Goal: Task Accomplishment & Management: Complete application form

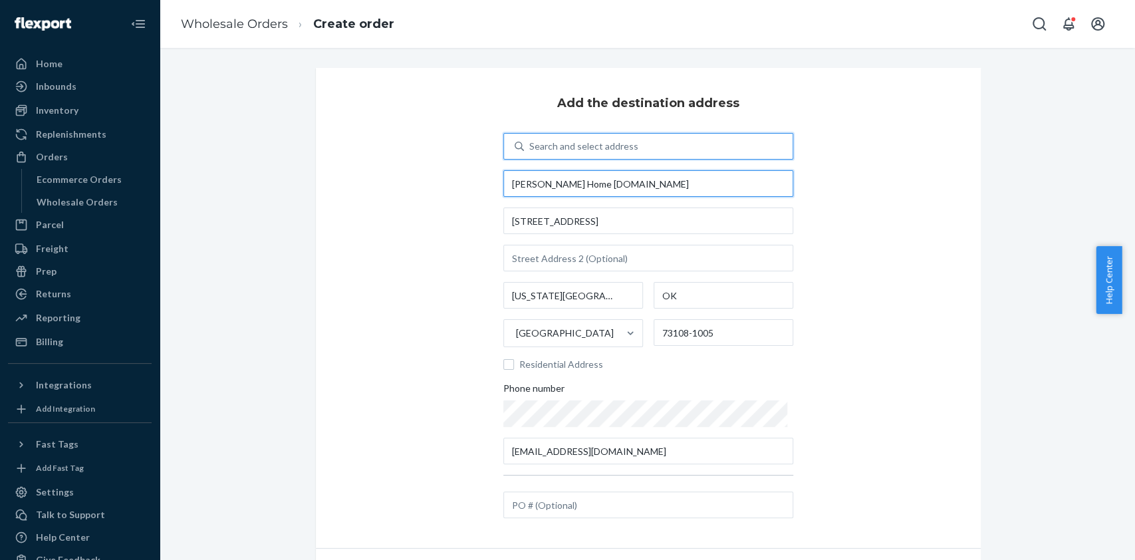
click at [596, 188] on input "[PERSON_NAME] Home [DOMAIN_NAME]" at bounding box center [648, 183] width 290 height 27
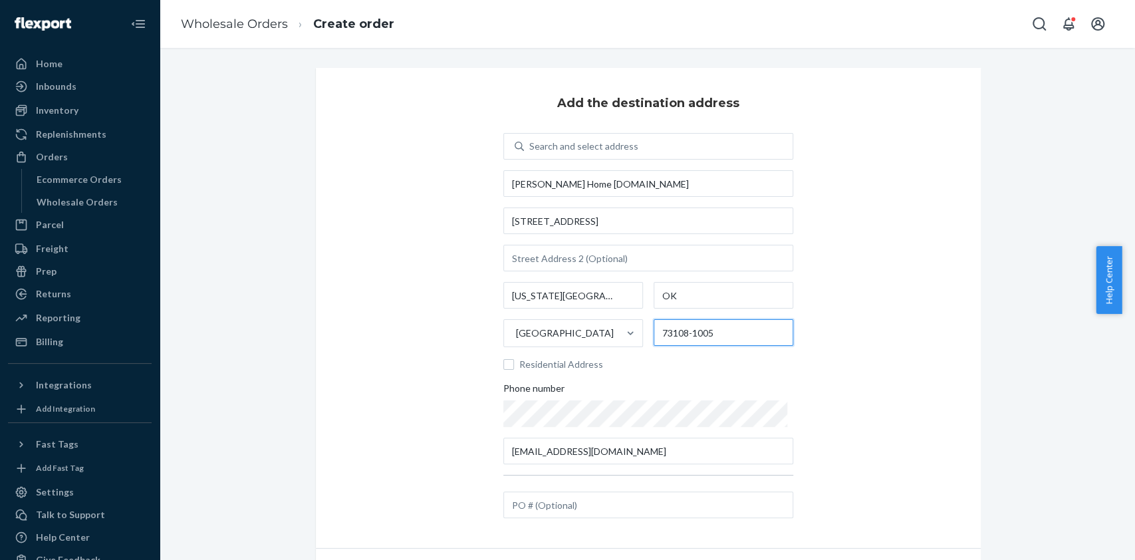
click at [665, 330] on input "73108-1005" at bounding box center [724, 332] width 140 height 27
type input "-1005"
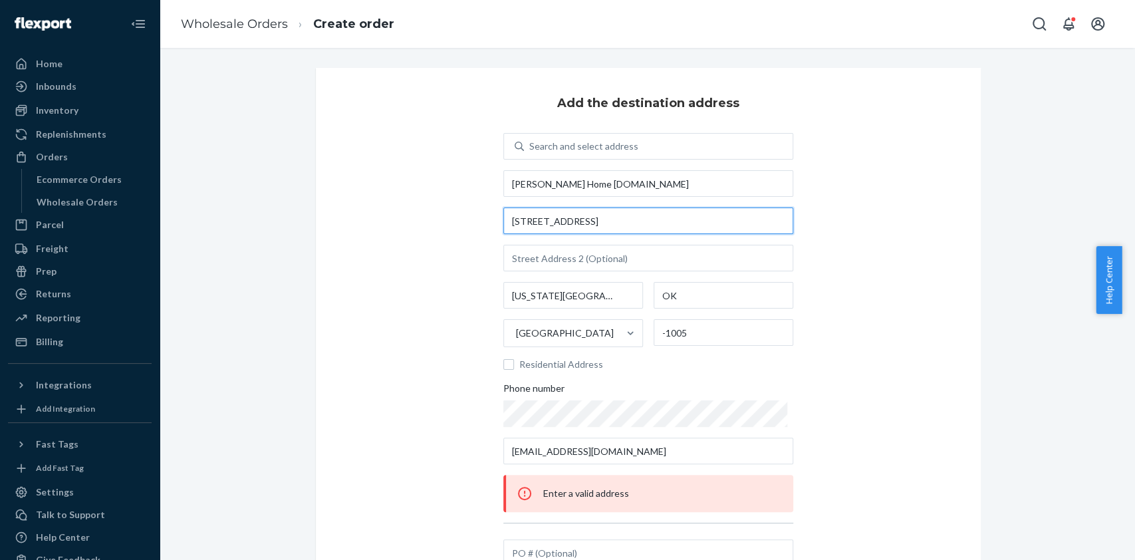
click at [584, 221] on input "413 S Portland Ave" at bounding box center [648, 220] width 290 height 27
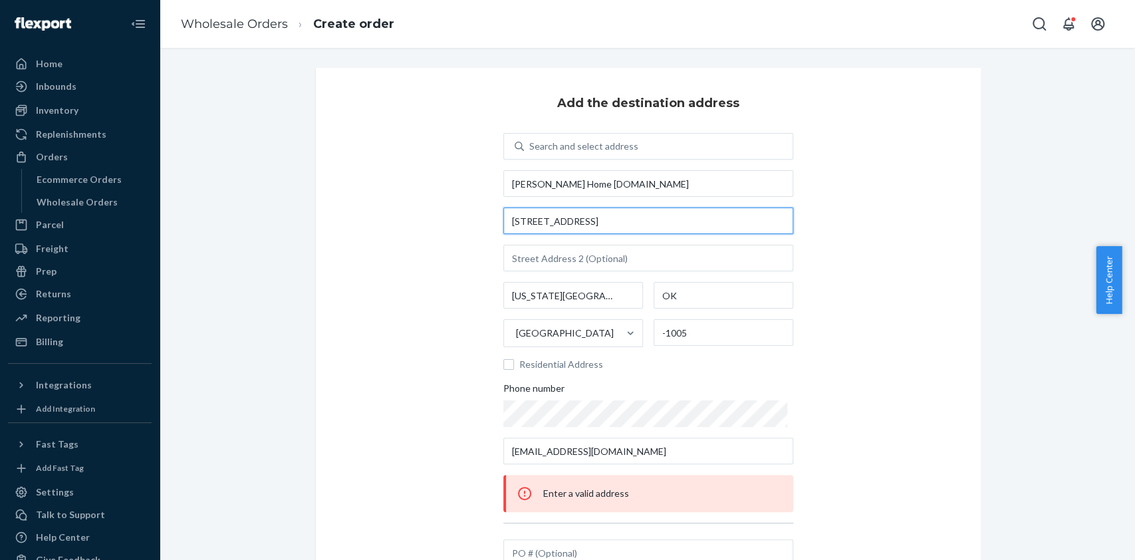
scroll to position [127, 0]
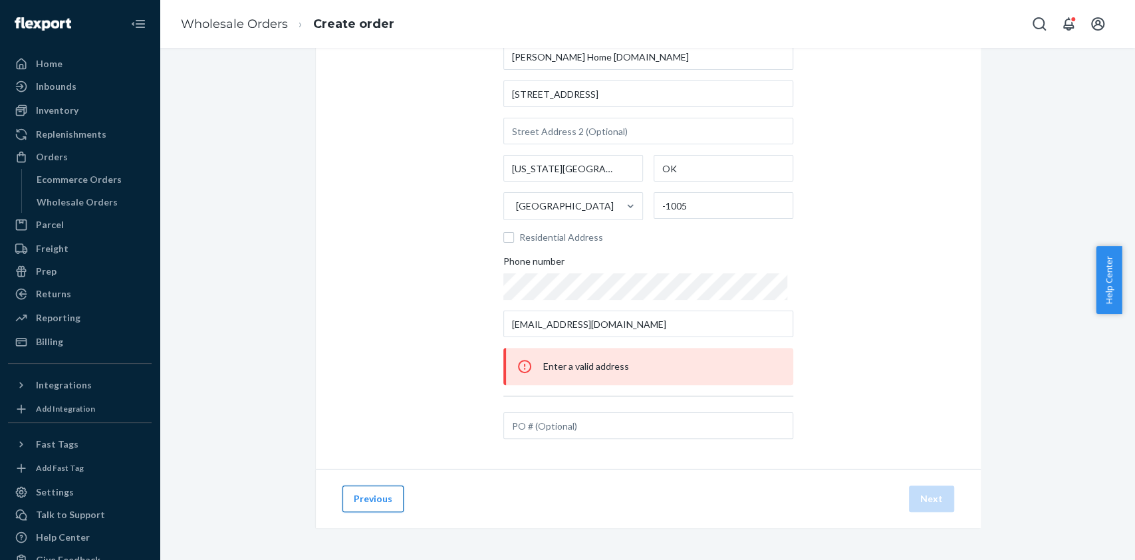
click at [347, 507] on button "Previous" at bounding box center [372, 498] width 61 height 27
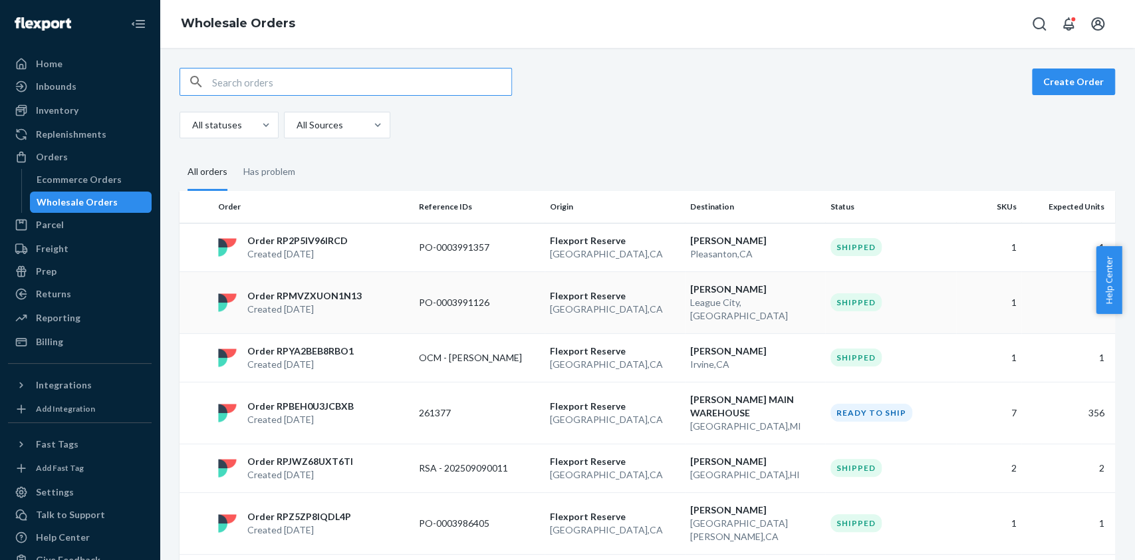
scroll to position [960, 0]
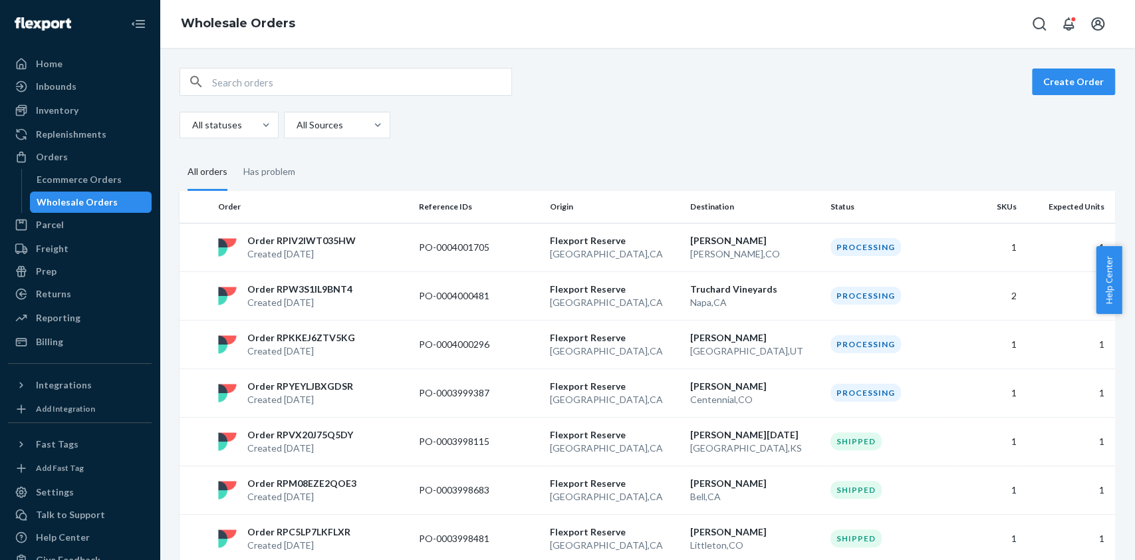
click at [267, 78] on input "text" at bounding box center [361, 81] width 299 height 27
click at [1063, 89] on button "Create Order" at bounding box center [1073, 81] width 83 height 27
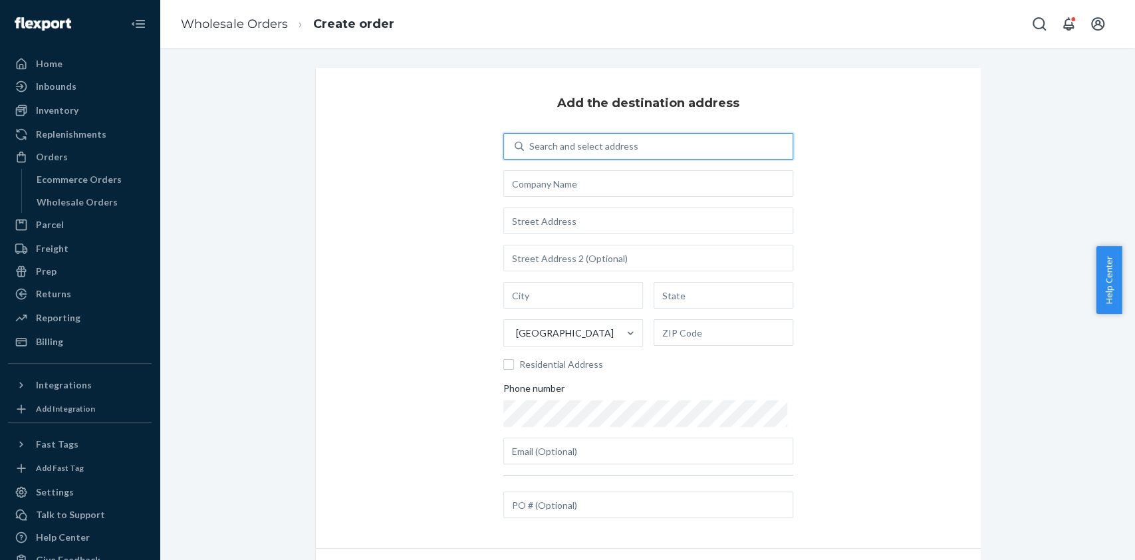
click at [554, 148] on div "Search and select address" at bounding box center [583, 146] width 109 height 13
click at [531, 148] on input "0 results available. Use Up and Down to choose options, press Enter to select t…" at bounding box center [529, 146] width 1 height 13
type input "mathis home dist center"
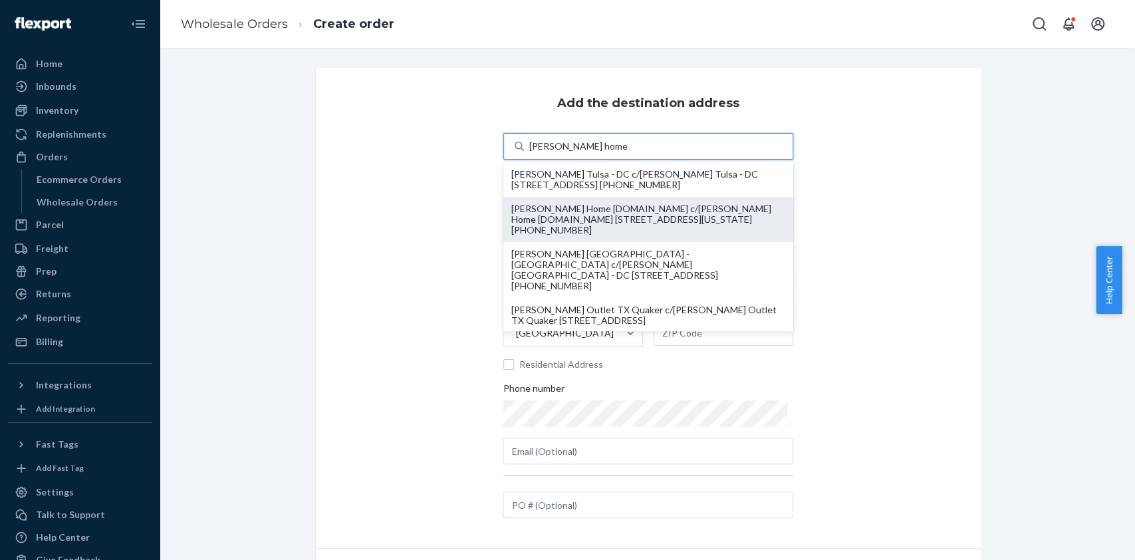
click at [542, 221] on div "Mathis Home Dist.Center c/o Mathis Home Dist.Center 413 S Portland Ave Oklahoma…" at bounding box center [648, 219] width 274 height 32
click at [542, 153] on input "mathis home dist center" at bounding box center [578, 146] width 98 height 13
type input "[PERSON_NAME] Home [DOMAIN_NAME]"
type input "413 S Portland Ave"
type input "[US_STATE][GEOGRAPHIC_DATA]"
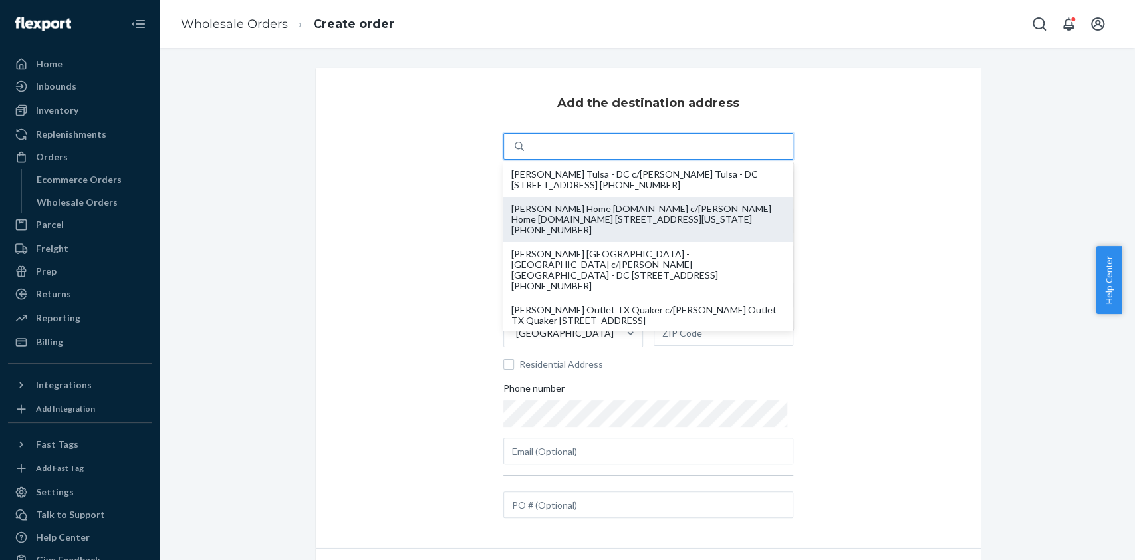
type input "OK"
type input "73108-1005"
type input "97receiving@mathisbrothers.com"
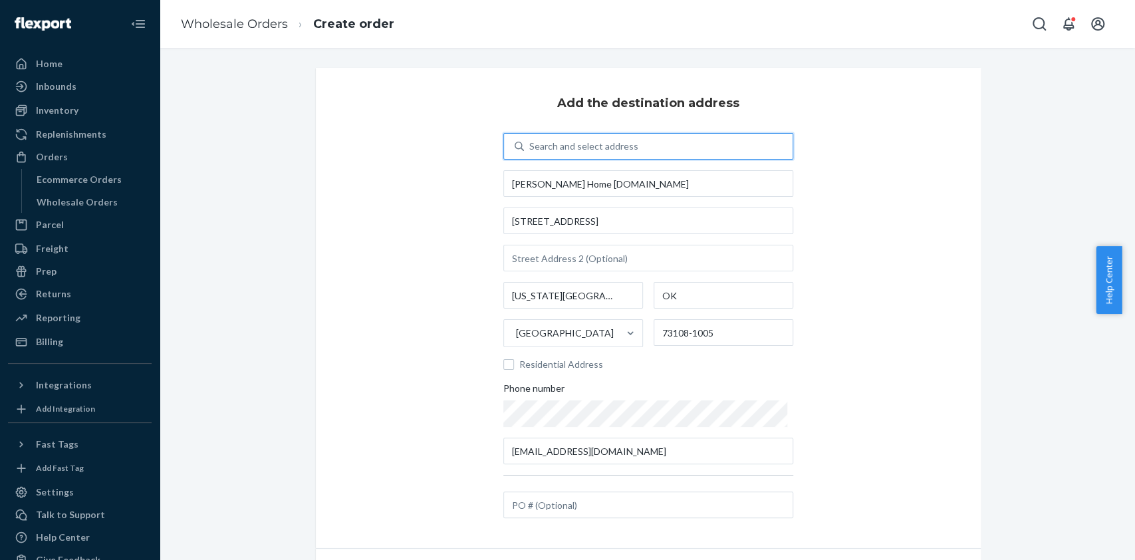
scroll to position [79, 0]
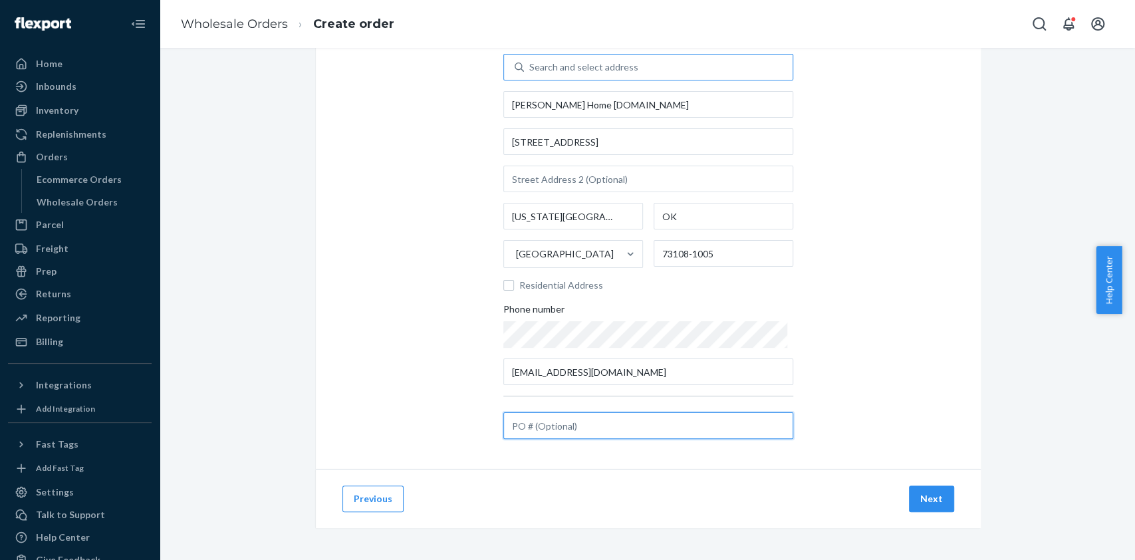
click at [541, 426] on input "text" at bounding box center [648, 425] width 290 height 27
paste input "971656364"
type input "971656364"
click at [918, 499] on button "Next" at bounding box center [931, 498] width 45 height 27
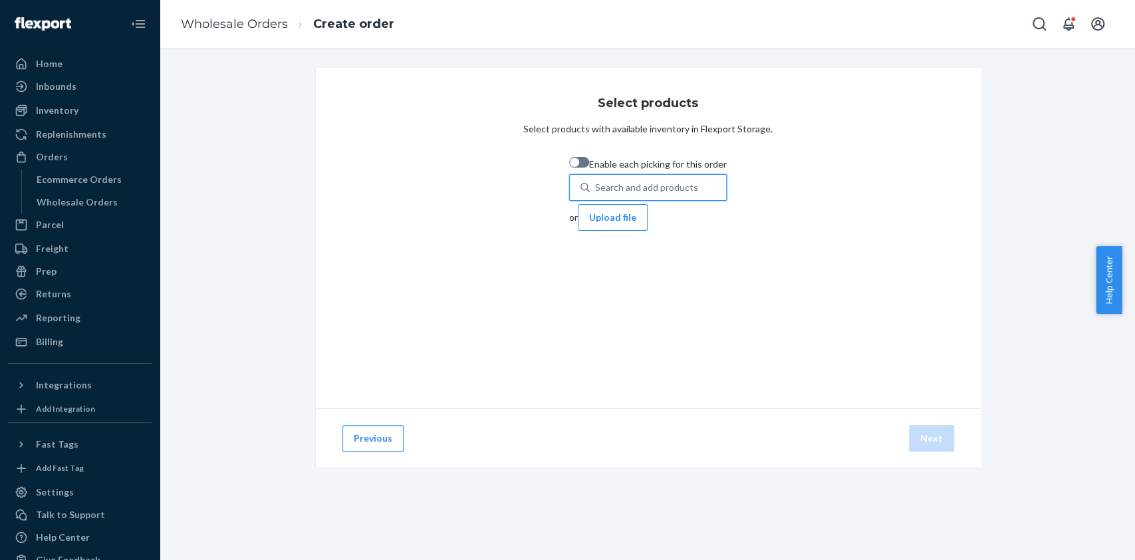
click at [595, 185] on div "Search and add products" at bounding box center [646, 187] width 103 height 13
click at [595, 185] on input "0 results available. Use Up and Down to choose options, press Enter to select t…" at bounding box center [595, 187] width 1 height 13
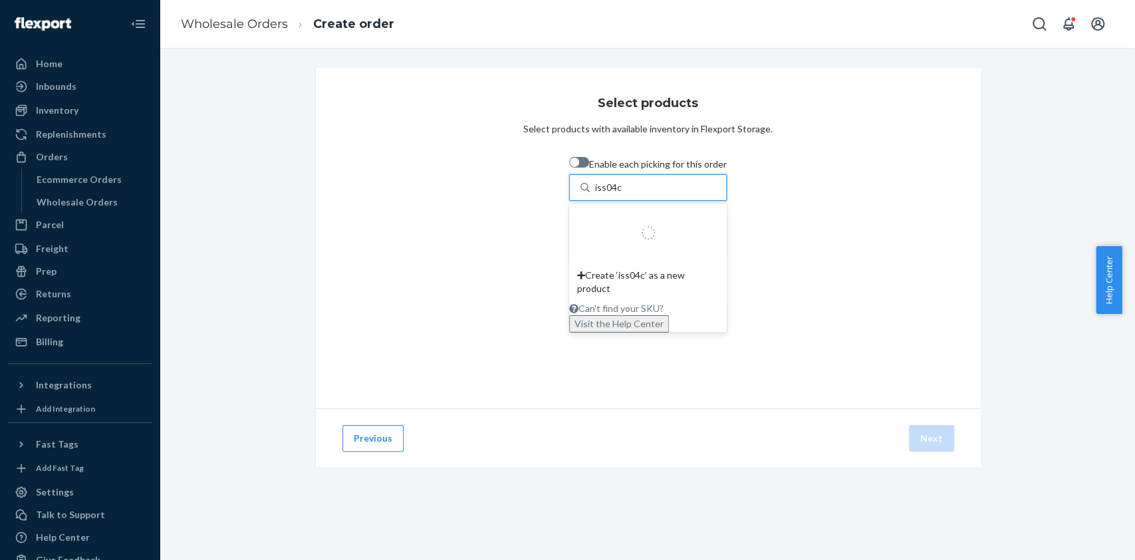
type input "iss04ck"
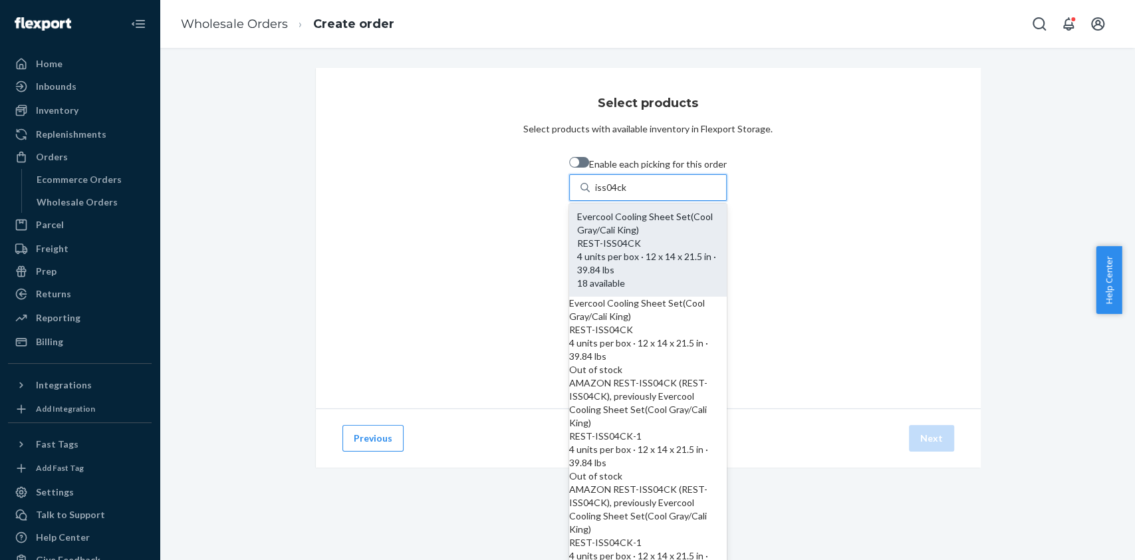
click at [577, 239] on div "REST-ISS04CK" at bounding box center [648, 243] width 142 height 13
click at [595, 194] on input "iss04ck" at bounding box center [611, 187] width 32 height 13
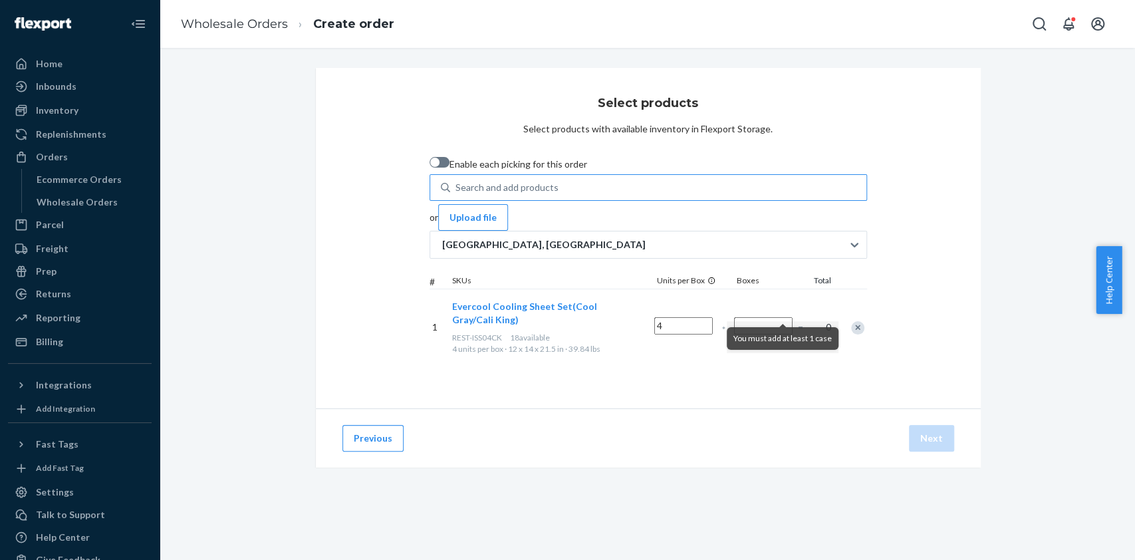
click at [786, 317] on input "Number of boxes" at bounding box center [763, 325] width 59 height 17
type input "1"
click at [555, 190] on div "Search and add products" at bounding box center [658, 188] width 416 height 24
click at [457, 190] on input "0 results available. Use Up and Down to choose options, press Enter to select t…" at bounding box center [455, 187] width 1 height 13
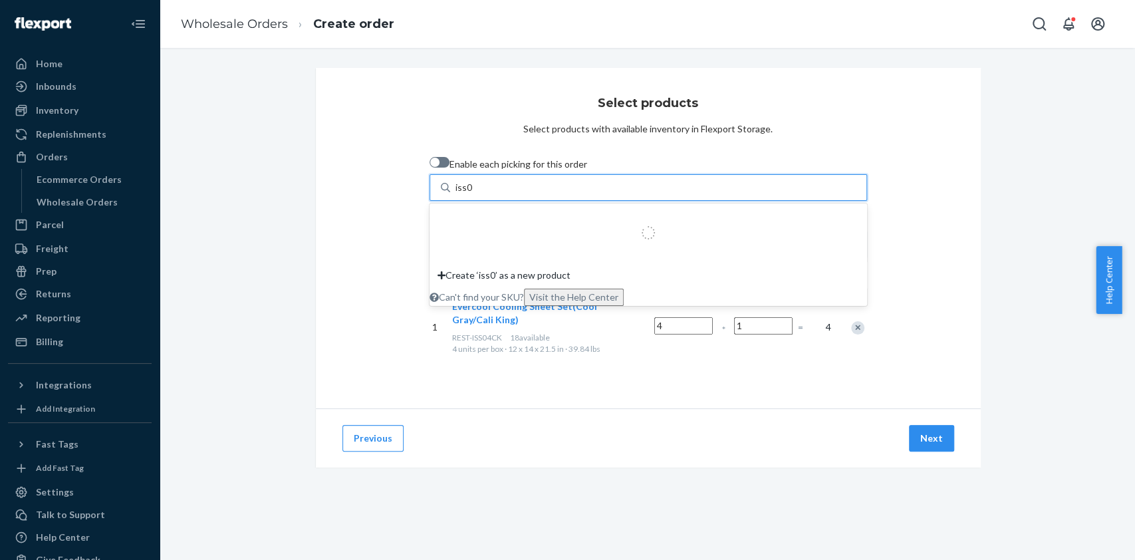
type input "iss07k"
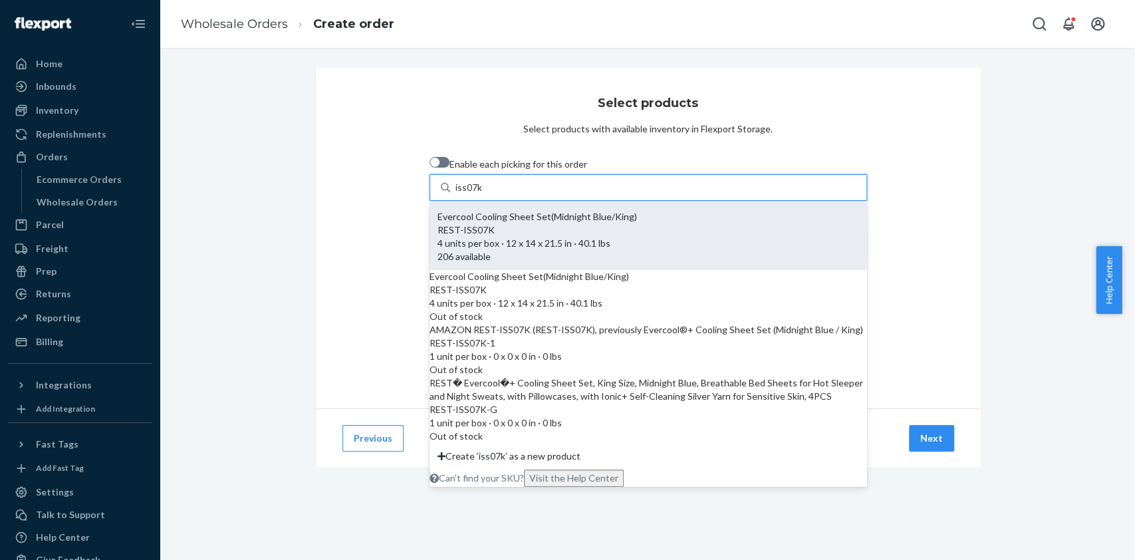
click at [510, 237] on div "REST-ISS07K" at bounding box center [649, 229] width 422 height 13
click at [483, 194] on input "iss07k" at bounding box center [468, 187] width 27 height 13
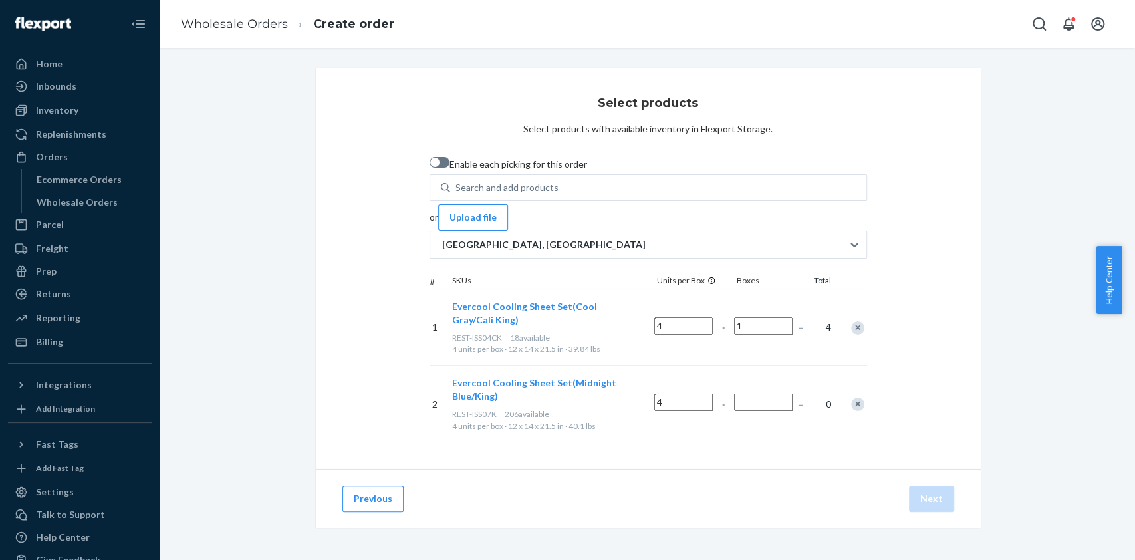
click at [784, 394] on input "Number of boxes" at bounding box center [763, 402] width 59 height 17
type input "2"
click at [729, 420] on div "Select products Select products with available inventory in Flexport Storage. E…" at bounding box center [648, 268] width 665 height 401
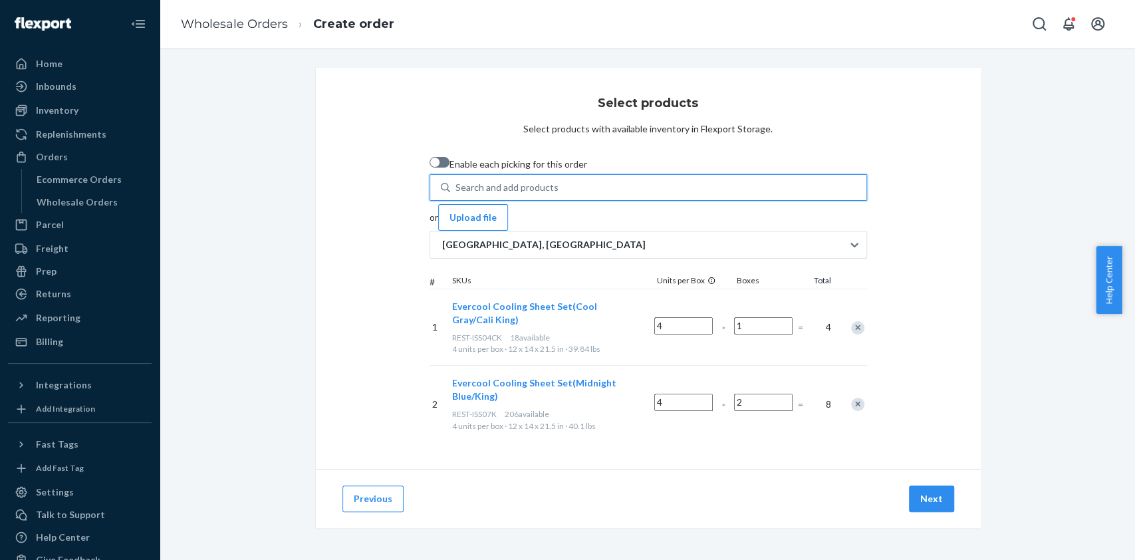
click at [539, 199] on div "Search and add products" at bounding box center [658, 188] width 416 height 24
click at [457, 194] on input "0 results available. Use Up and Down to choose options, press Enter to select t…" at bounding box center [455, 187] width 1 height 13
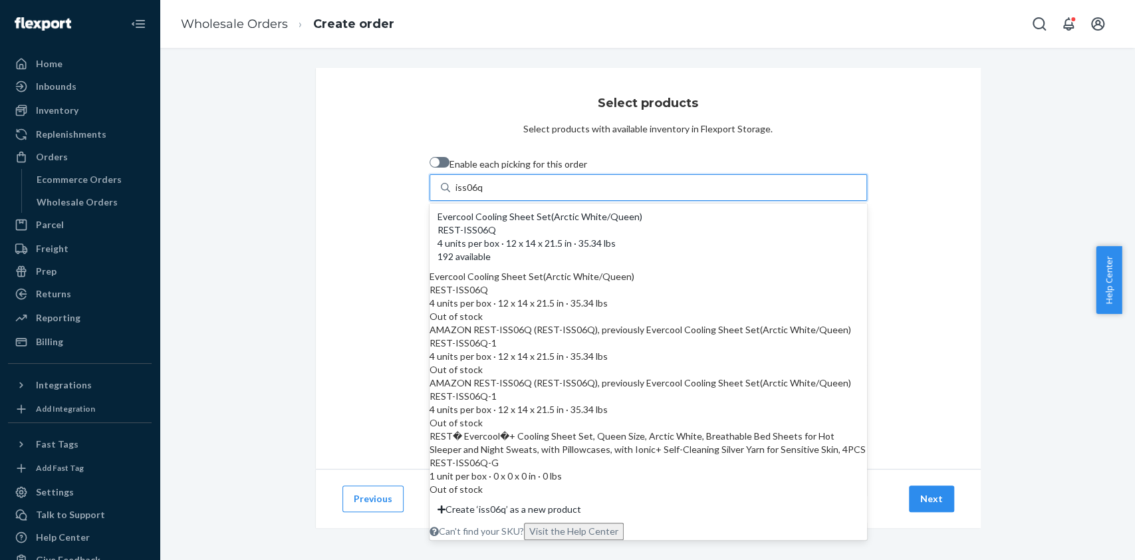
type input "iss06q"
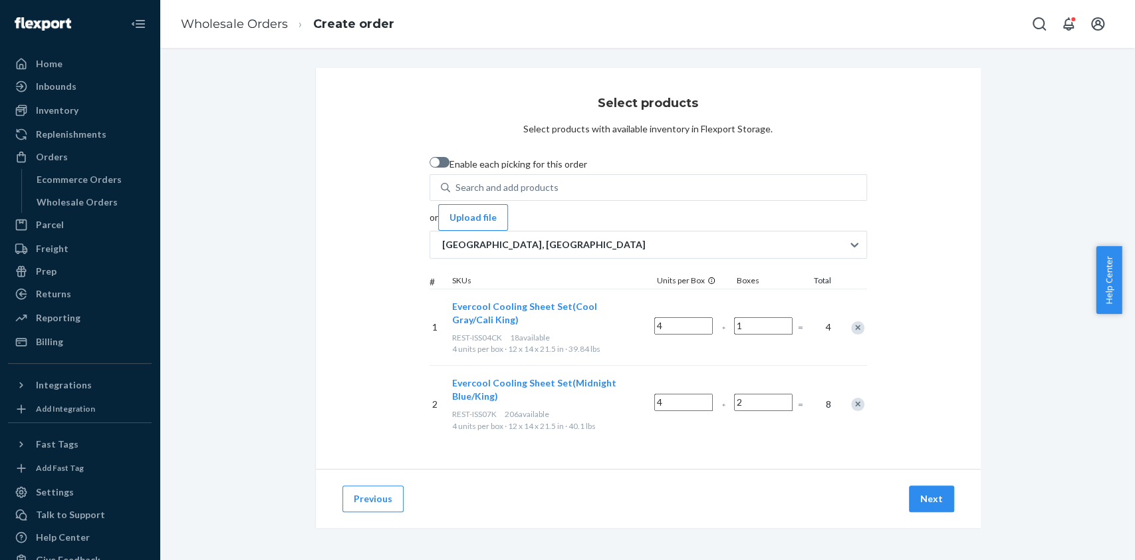
click at [801, 157] on div "Enable each picking for this order" at bounding box center [649, 165] width 438 height 17
click at [920, 485] on button "Next" at bounding box center [931, 498] width 45 height 27
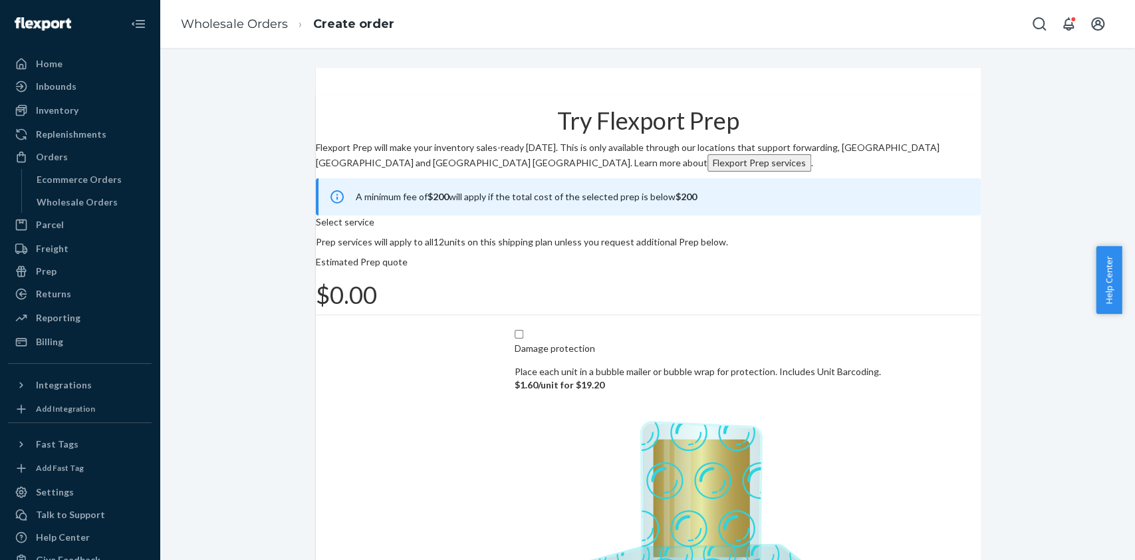
scroll to position [131, 0]
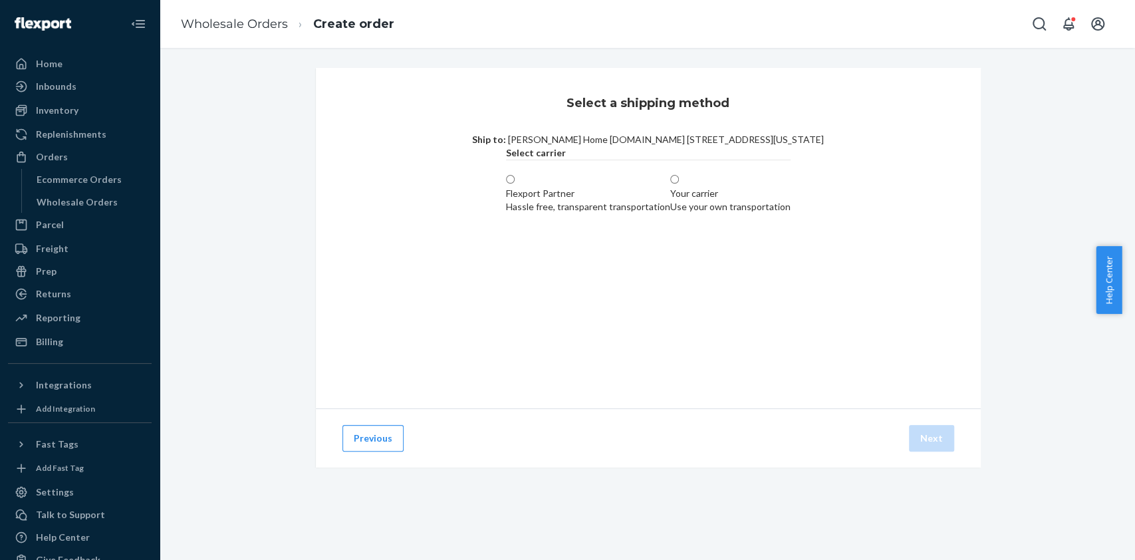
click at [506, 213] on label "Flexport Partner Hassle free, transparent transportation" at bounding box center [588, 194] width 164 height 40
click at [506, 184] on input "Flexport Partner Hassle free, transparent transportation" at bounding box center [510, 179] width 9 height 9
radio input "true"
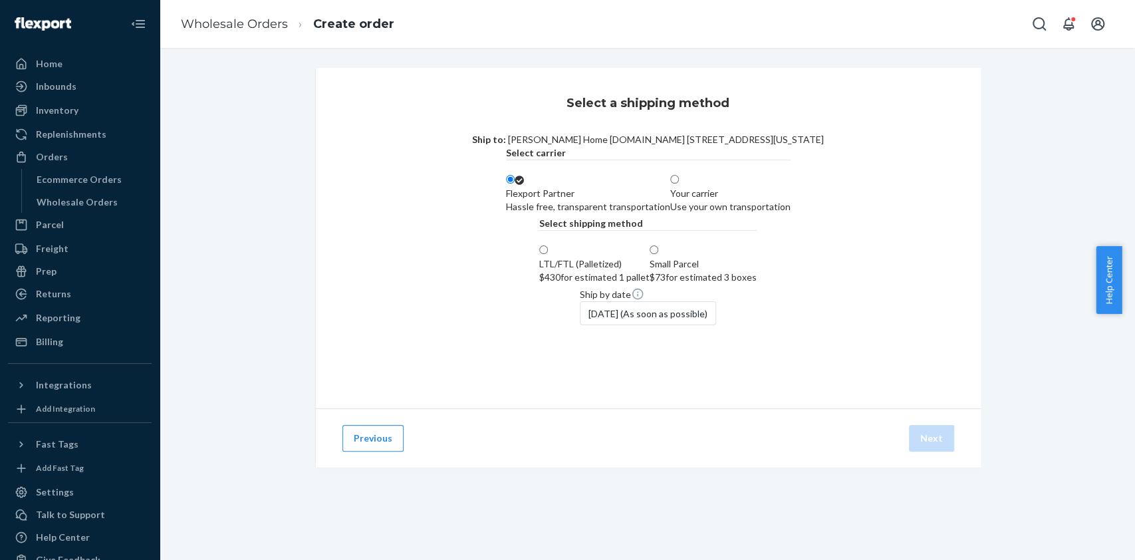
click at [741, 284] on div "$73 for estimated 3 boxes" at bounding box center [703, 277] width 107 height 13
click at [658, 254] on input "Small Parcel $73 for estimated 3 boxes" at bounding box center [654, 249] width 9 height 9
radio input "true"
click at [920, 452] on button "Next" at bounding box center [931, 438] width 45 height 27
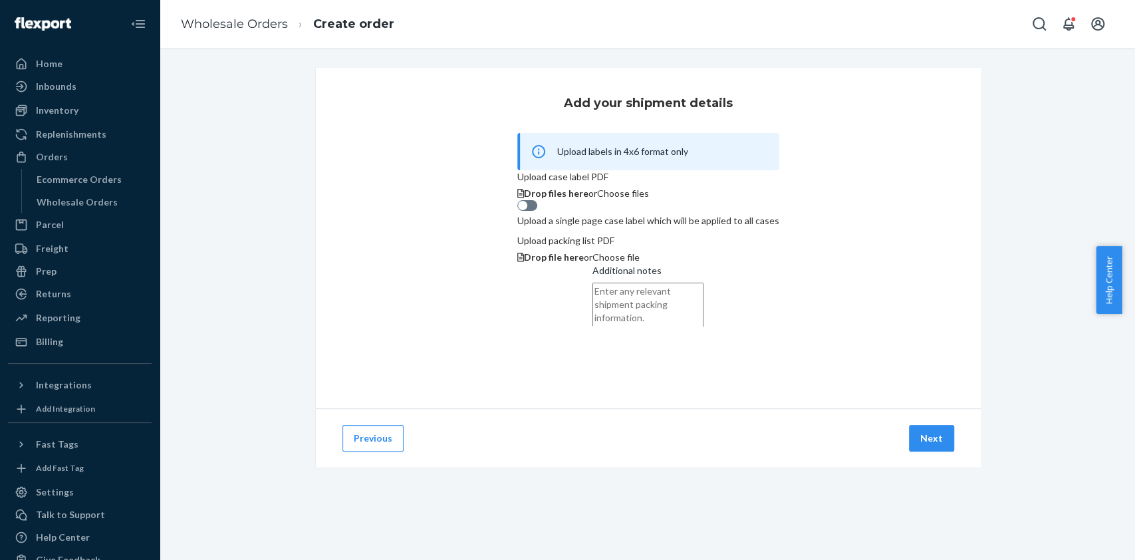
click at [517, 211] on div at bounding box center [527, 205] width 20 height 11
checkbox input "true"
click at [649, 199] on span "Choose files" at bounding box center [623, 193] width 52 height 11
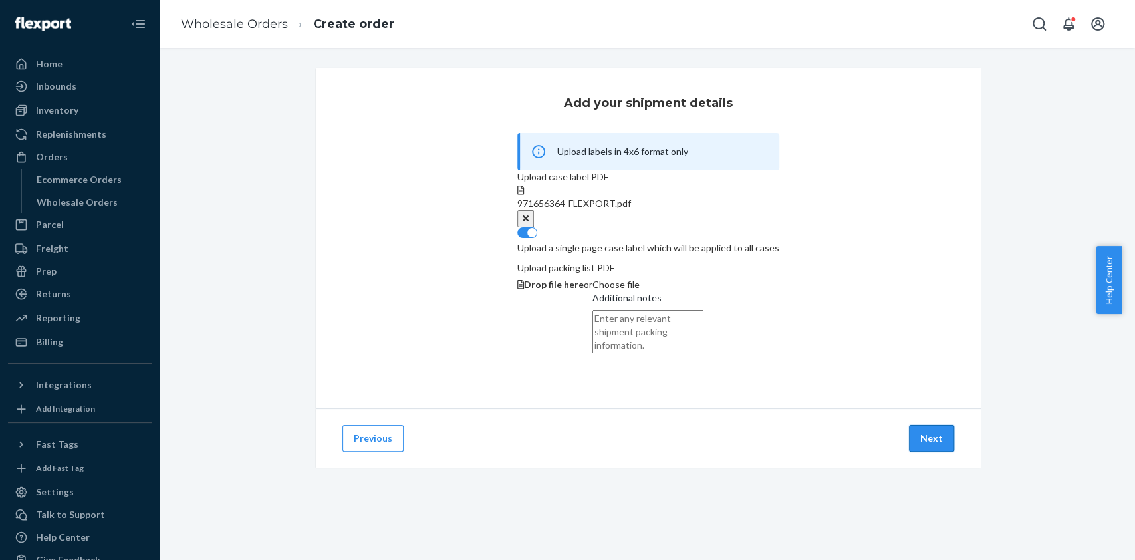
click at [928, 452] on button "Next" at bounding box center [931, 438] width 45 height 27
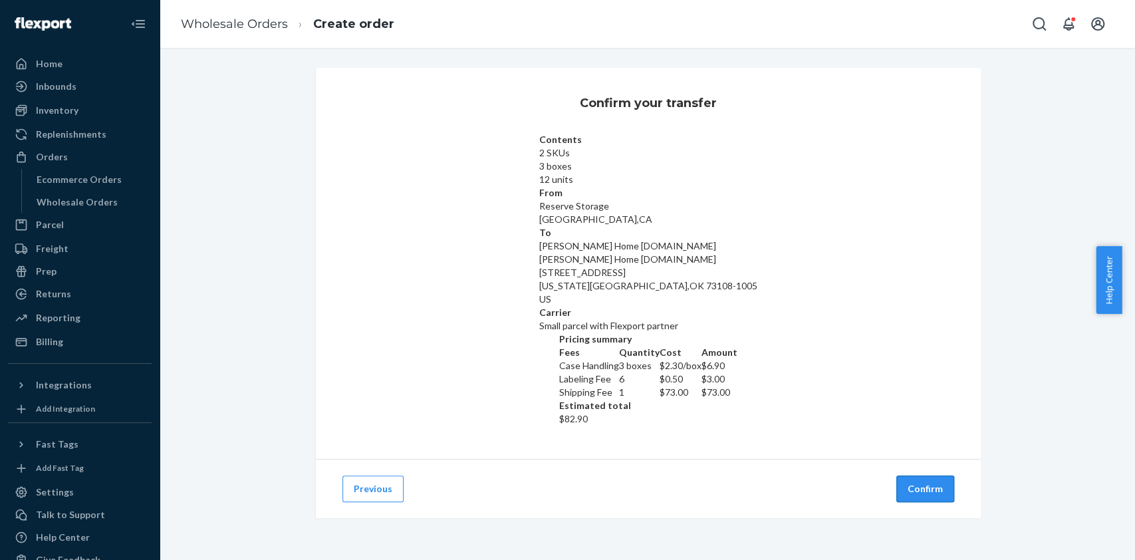
click at [914, 475] on button "Confirm" at bounding box center [925, 488] width 58 height 27
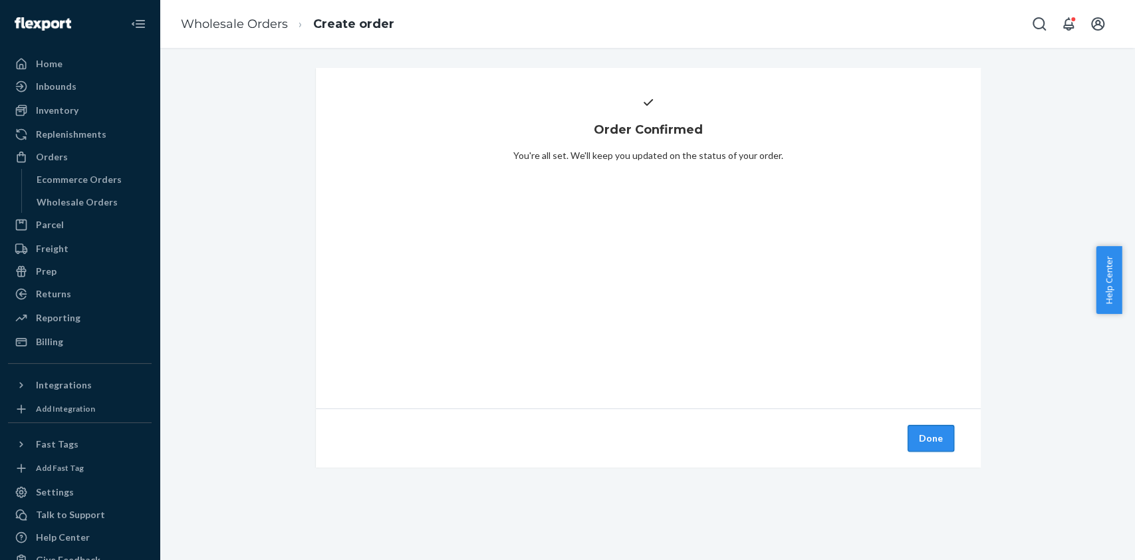
click at [920, 429] on button "Done" at bounding box center [931, 438] width 47 height 27
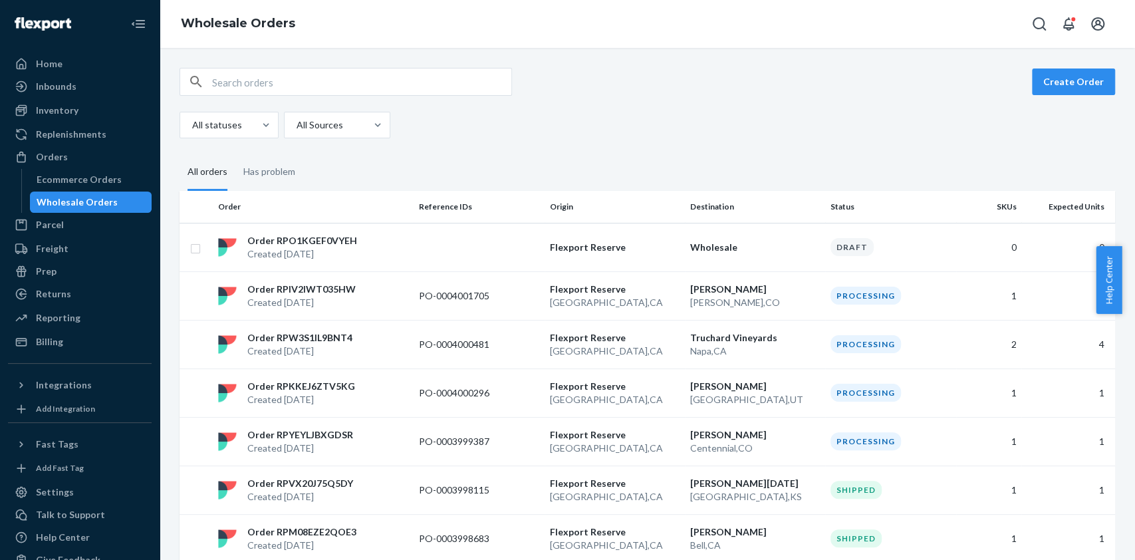
click at [690, 138] on div "All statuses All Sources" at bounding box center [643, 125] width 926 height 27
click at [521, 261] on td at bounding box center [479, 247] width 131 height 49
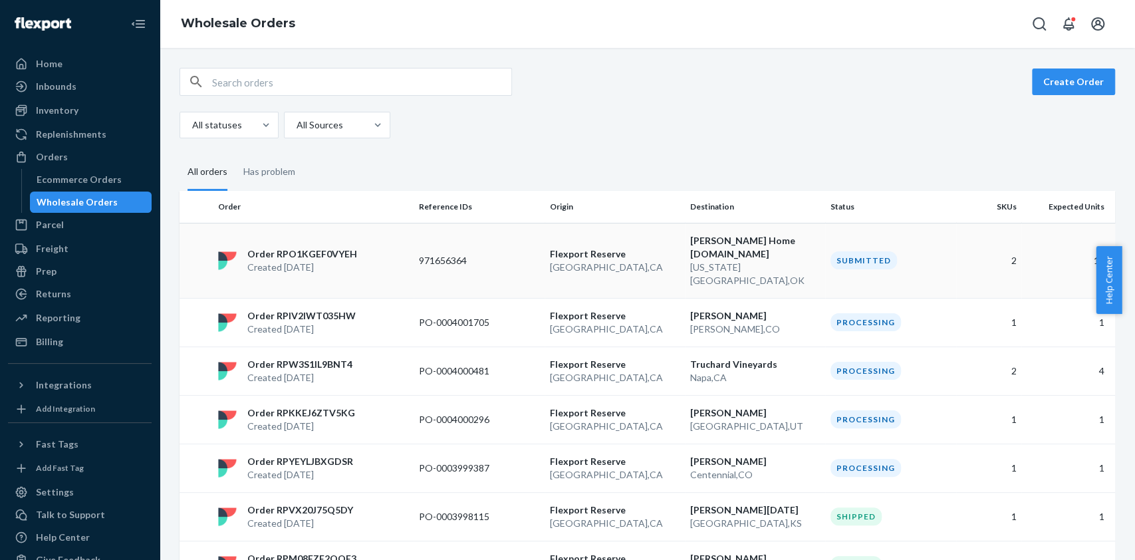
click at [523, 254] on div "971656364" at bounding box center [479, 260] width 120 height 13
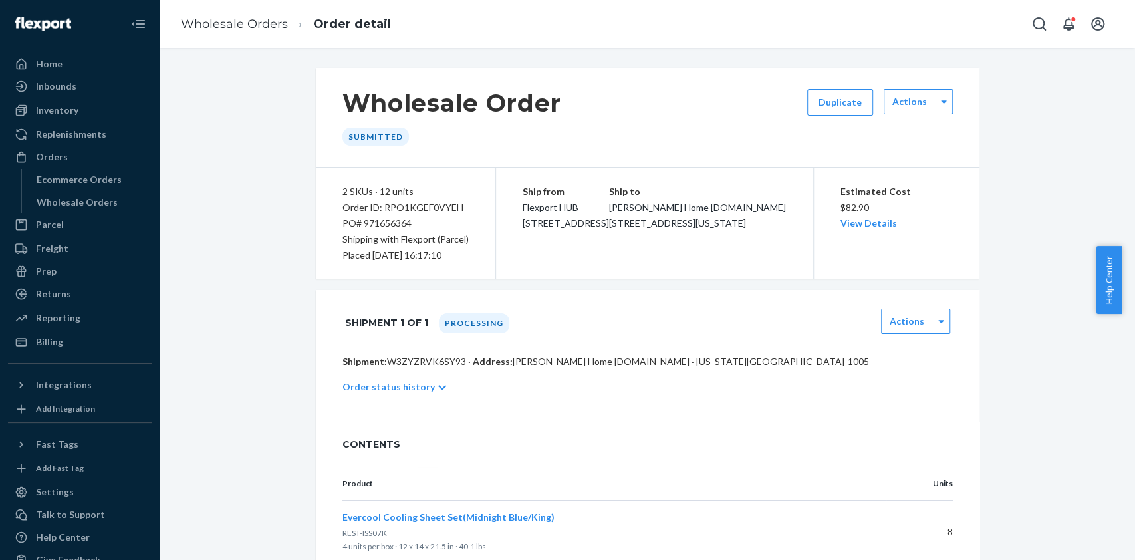
click at [418, 205] on div "Order ID: RPO1KGEF0VYEH" at bounding box center [405, 207] width 126 height 16
copy div "RPO1KGEF0VYEH"
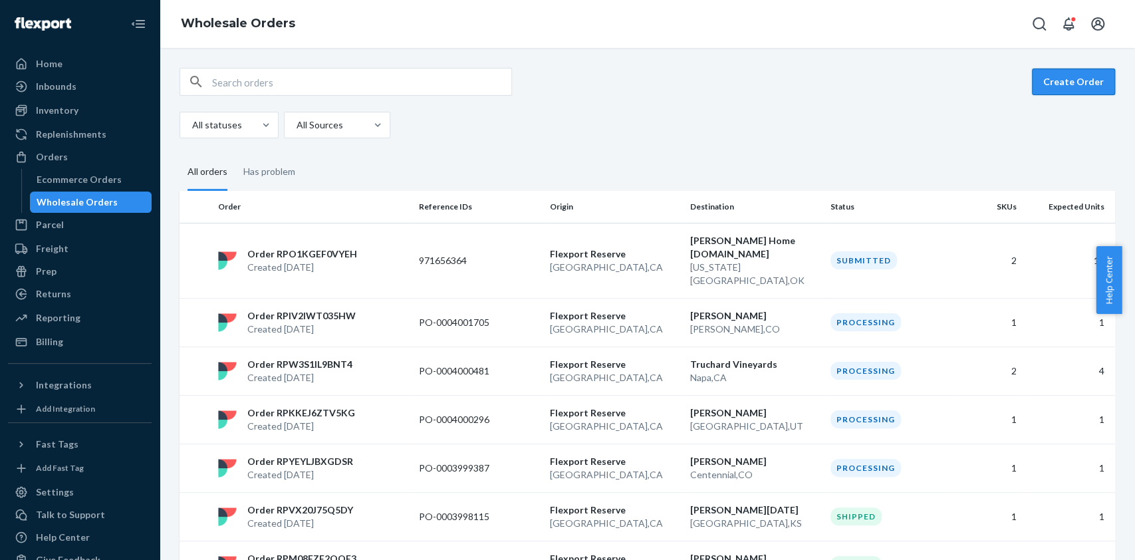
click at [1069, 80] on button "Create Order" at bounding box center [1073, 81] width 83 height 27
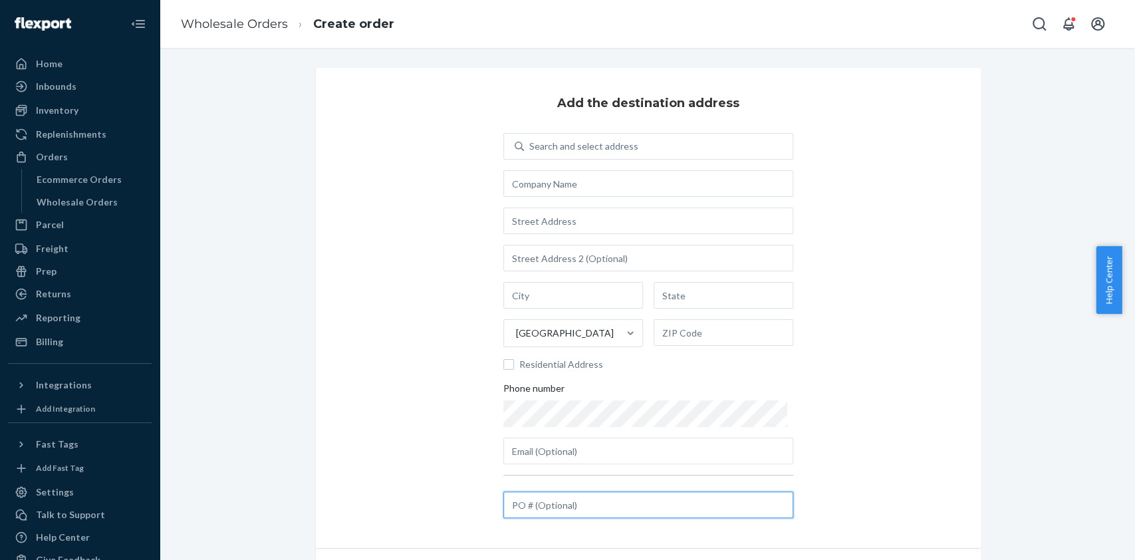
click at [559, 508] on input "text" at bounding box center [648, 504] width 290 height 27
paste input "971655522"
type input "971655522"
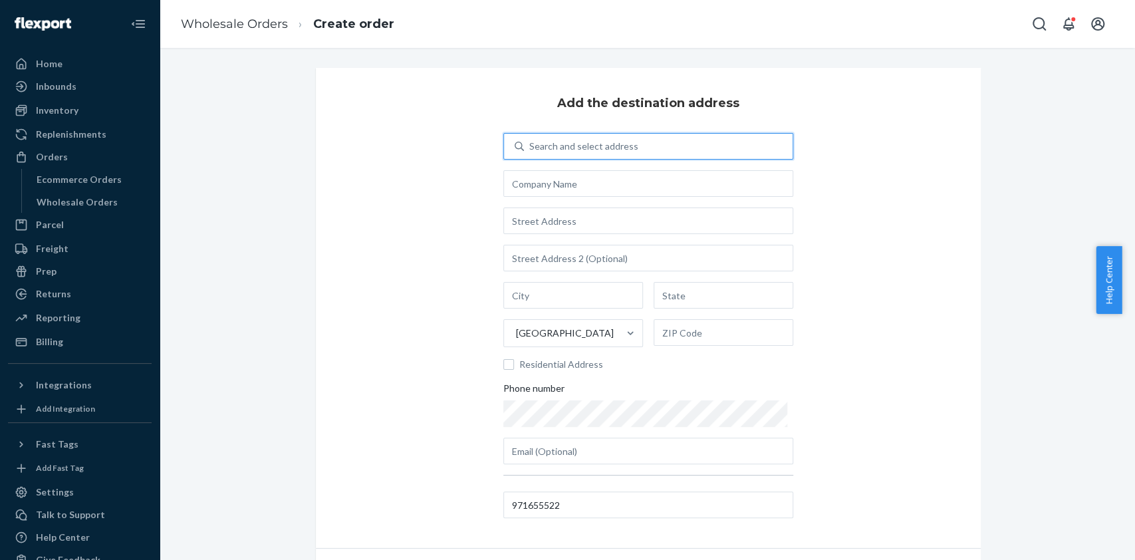
click at [603, 157] on div "Search and select address" at bounding box center [658, 146] width 269 height 24
click at [531, 153] on input "0 results available. Use Up and Down to choose options, press Enter to select t…" at bounding box center [529, 146] width 1 height 13
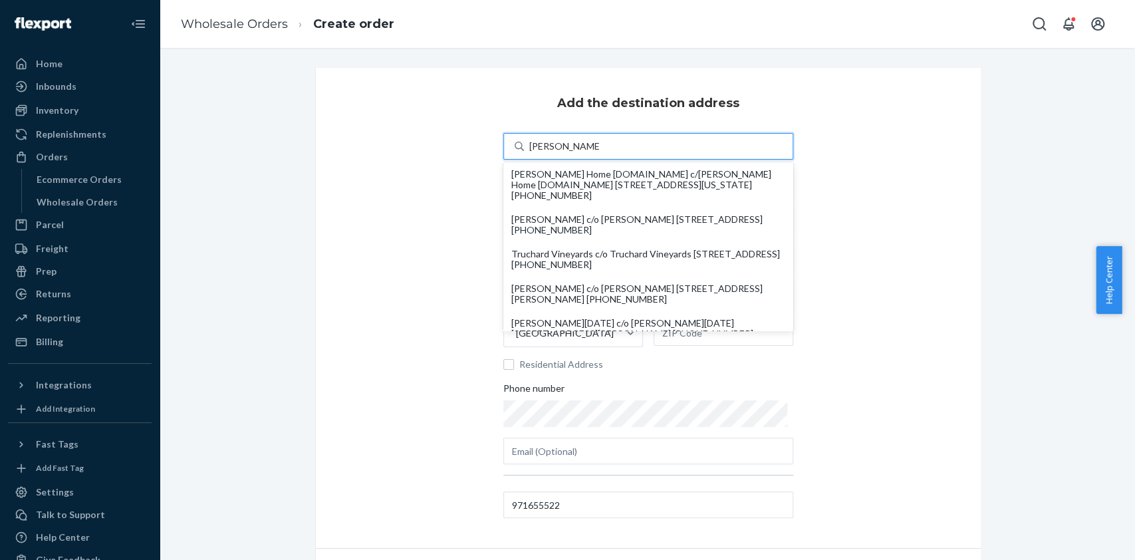
type input "mathis home dist"
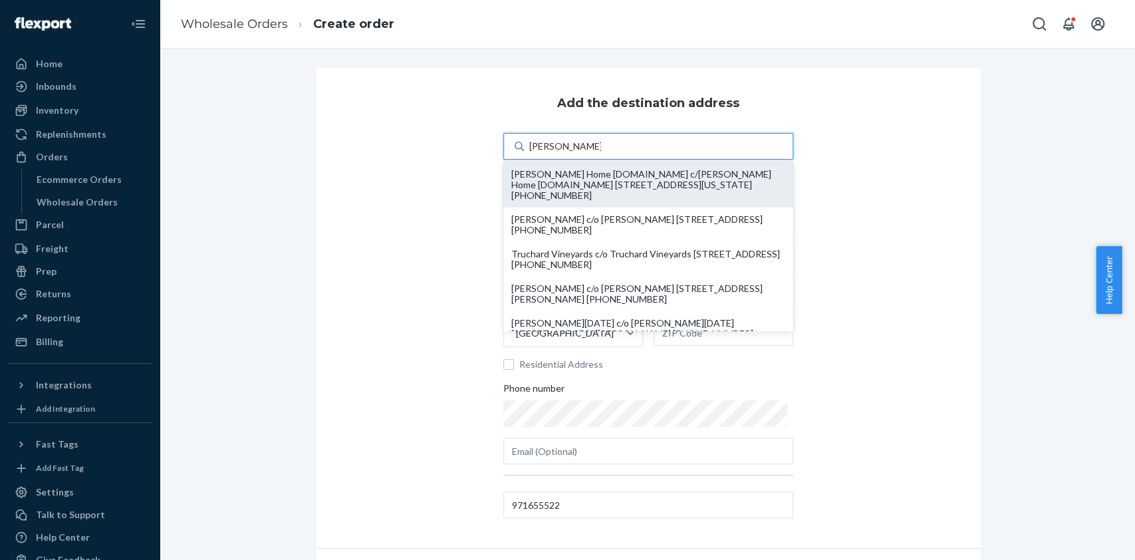
click at [612, 199] on div "Mathis Home Dist.Center c/o Mathis Home Dist.Center 413 S Portland Ave Oklahoma…" at bounding box center [648, 185] width 274 height 32
click at [601, 153] on input "mathis home dist" at bounding box center [565, 146] width 72 height 13
type input "[PERSON_NAME] Home [DOMAIN_NAME]"
type input "413 S Portland Ave"
type input "[US_STATE][GEOGRAPHIC_DATA]"
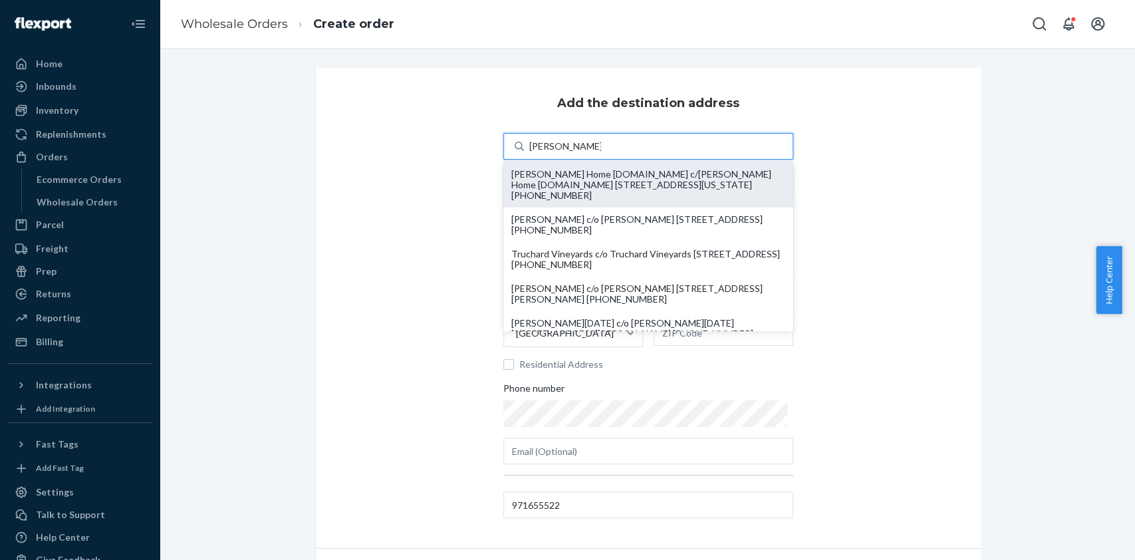
type input "OK"
type input "73108-1005"
type input "97receiving@mathisbrothers.com"
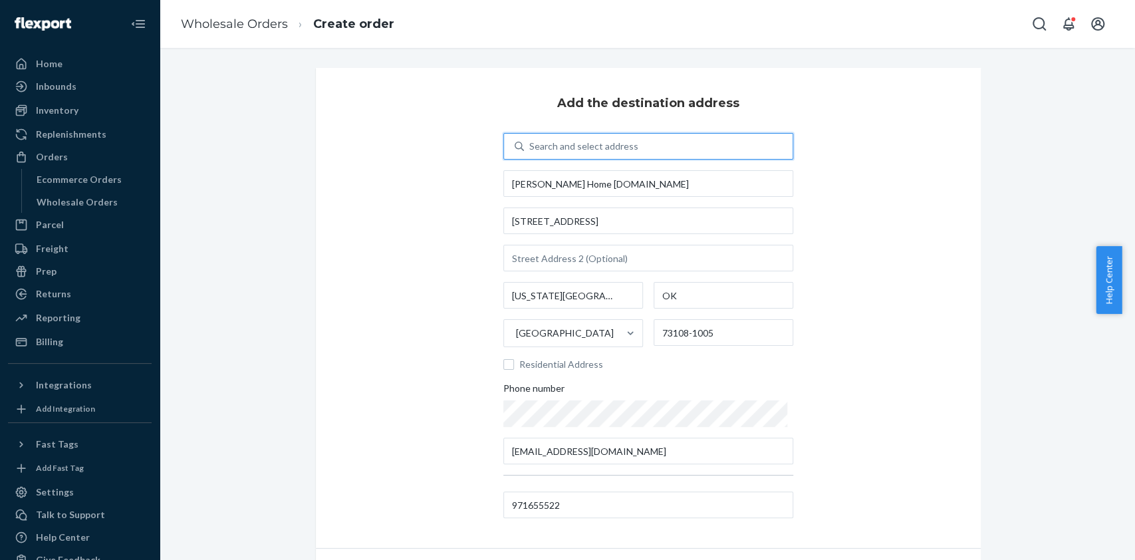
scroll to position [79, 0]
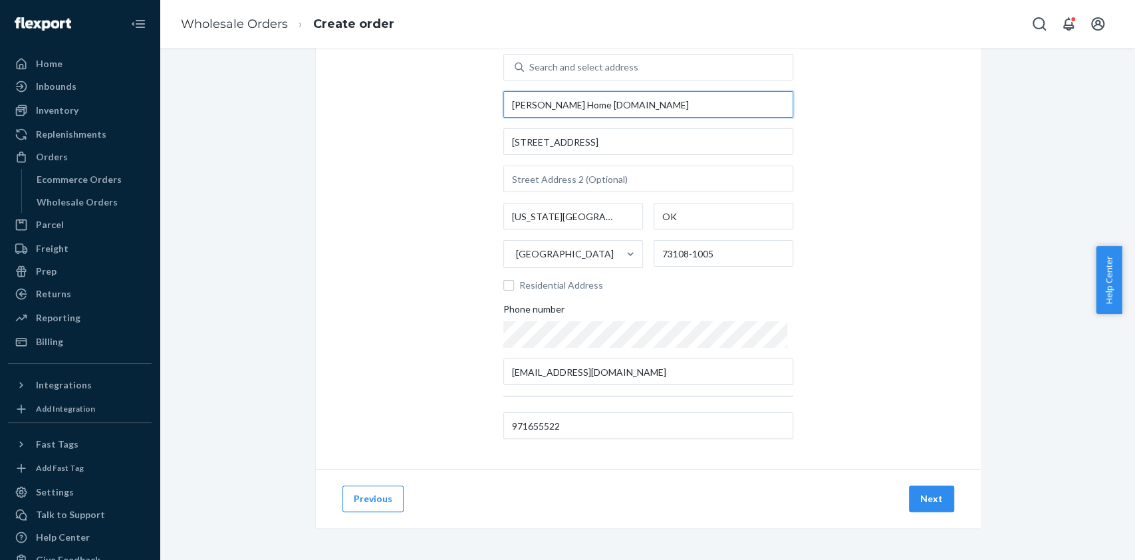
click at [654, 111] on input "[PERSON_NAME] Home [DOMAIN_NAME]" at bounding box center [648, 104] width 290 height 27
click at [662, 253] on input "73108-1005" at bounding box center [724, 253] width 140 height 27
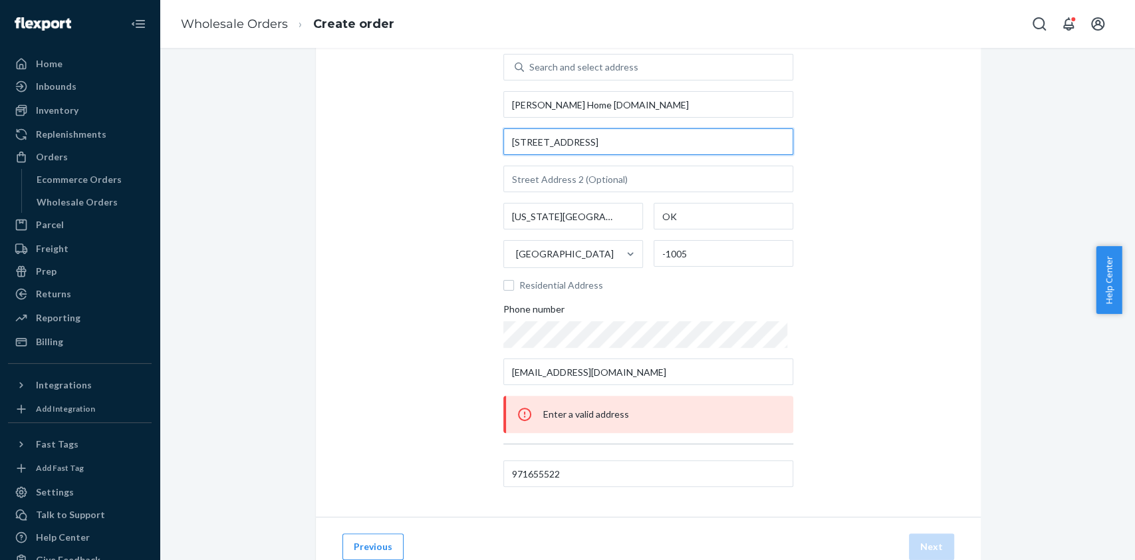
click at [610, 139] on input "413 S Portland Ave" at bounding box center [648, 141] width 290 height 27
click at [133, 3] on div at bounding box center [80, 24] width 144 height 48
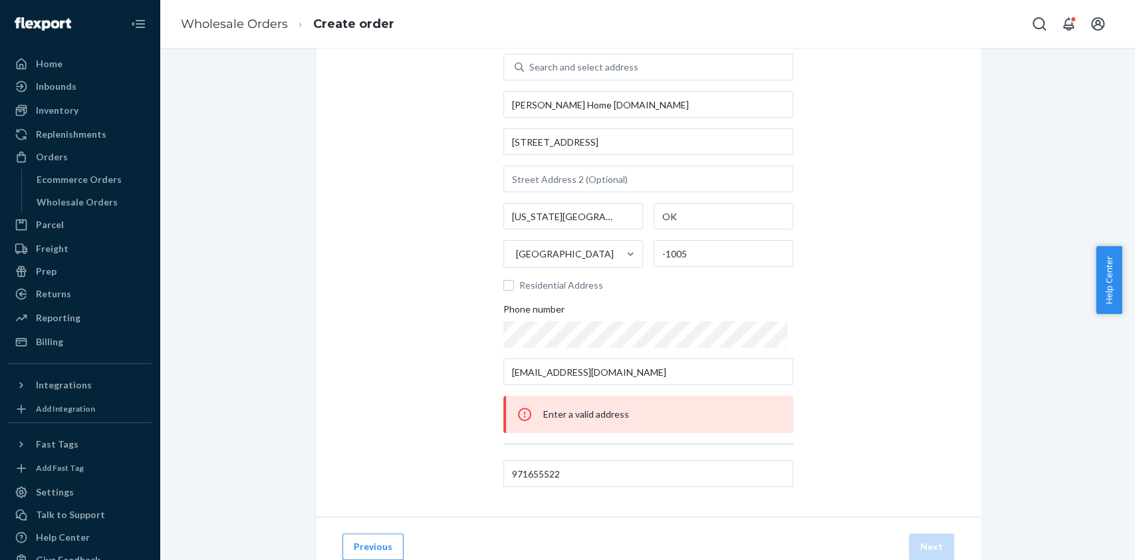
click at [891, 338] on div "Add the destination address Search and select address Mathis Home Dist.Center 4…" at bounding box center [648, 253] width 665 height 528
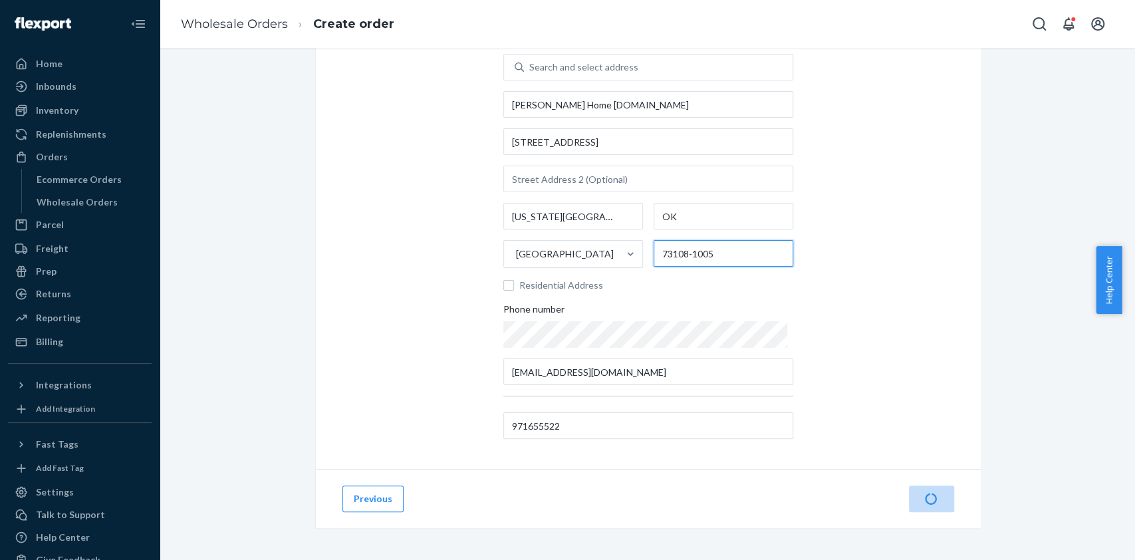
type input "73108-1005"
click at [841, 311] on div "Add the destination address Search and select address Mathis Home Dist.Center 4…" at bounding box center [648, 229] width 665 height 480
click at [940, 511] on button "Next" at bounding box center [931, 498] width 45 height 27
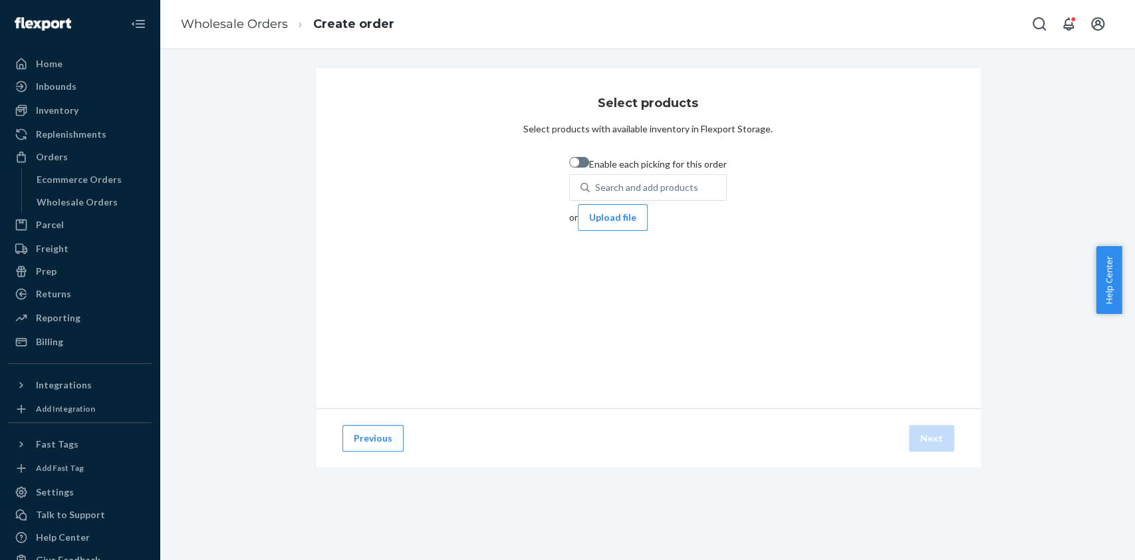
scroll to position [0, 0]
click at [595, 194] on div "Search and add products" at bounding box center [646, 187] width 103 height 13
click at [595, 194] on input "0 results available. Use Up and Down to choose options, press Enter to select t…" at bounding box center [595, 187] width 1 height 13
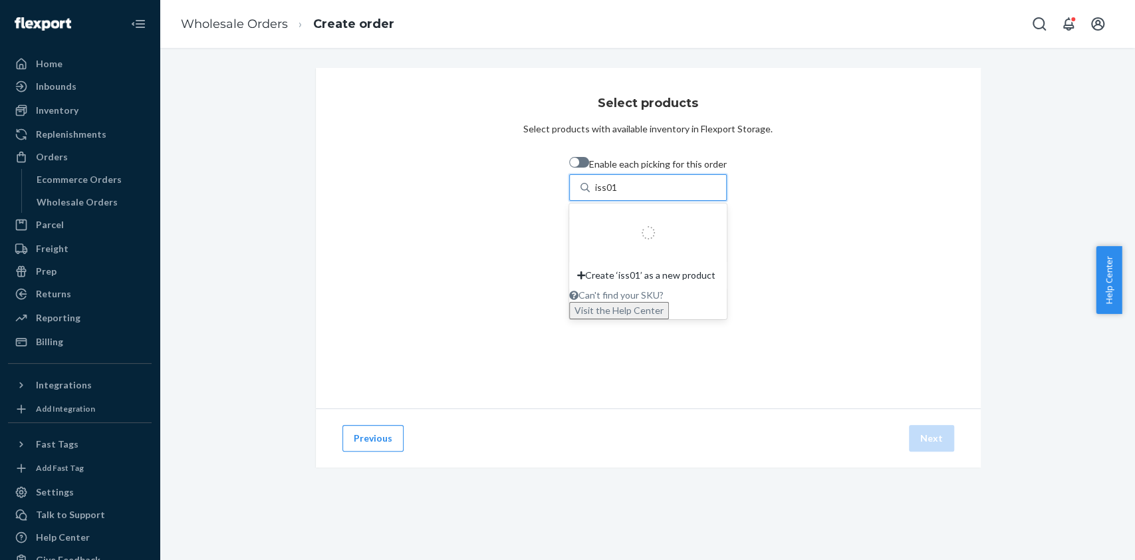
type input "iss01k"
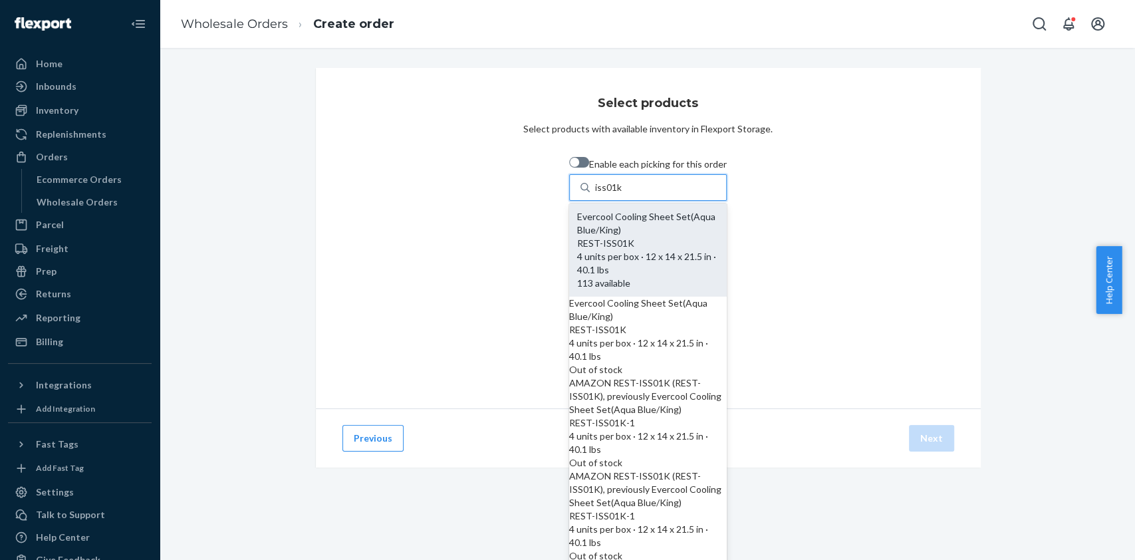
click at [577, 237] on div "REST-ISS01K" at bounding box center [648, 243] width 142 height 13
click at [595, 194] on input "iss01k" at bounding box center [608, 187] width 27 height 13
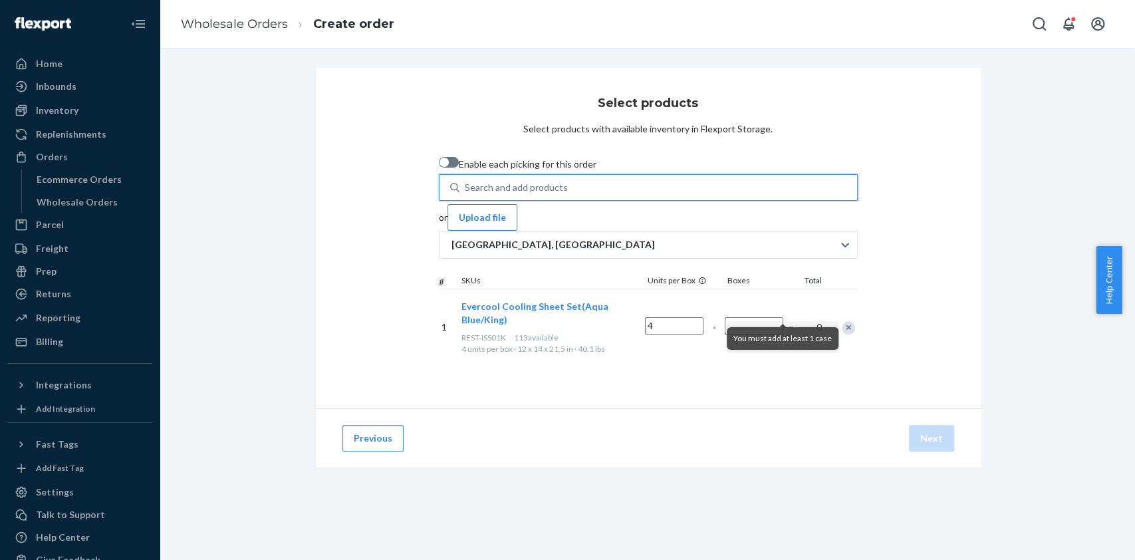
click at [473, 201] on div "Search and add products" at bounding box center [648, 187] width 419 height 27
click at [466, 194] on input "0 results available. Use Up and Down to choose options, press Enter to select t…" at bounding box center [465, 187] width 1 height 13
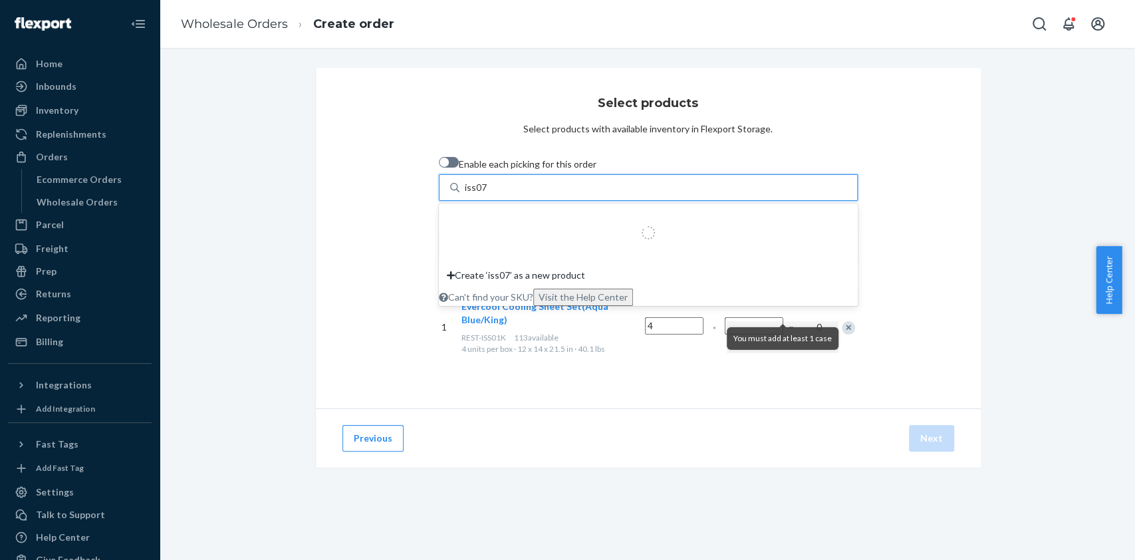
type input "iss07q"
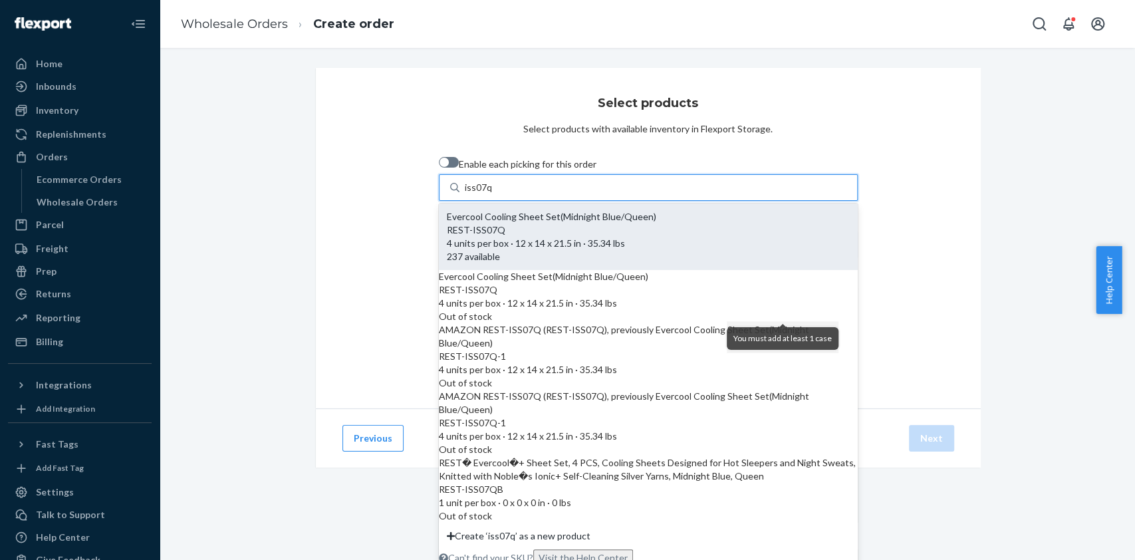
click at [532, 233] on div "REST-ISS07Q" at bounding box center [648, 229] width 403 height 13
click at [493, 194] on input "iss07q" at bounding box center [479, 187] width 28 height 13
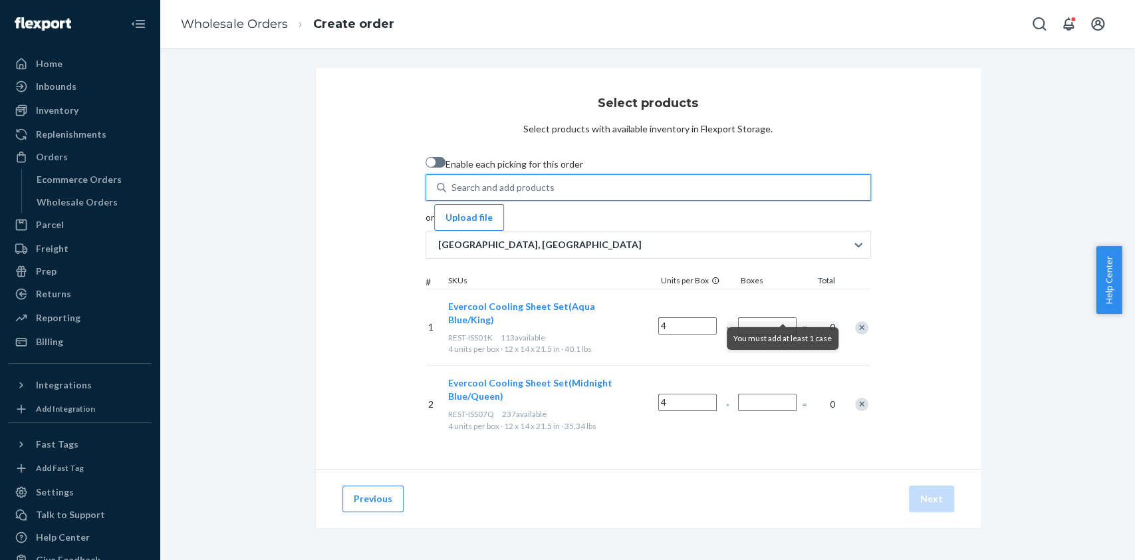
click at [454, 191] on div "Search and add products" at bounding box center [503, 187] width 103 height 13
click at [453, 191] on input "0 results available. Use Up and Down to choose options, press Enter to select t…" at bounding box center [452, 187] width 1 height 13
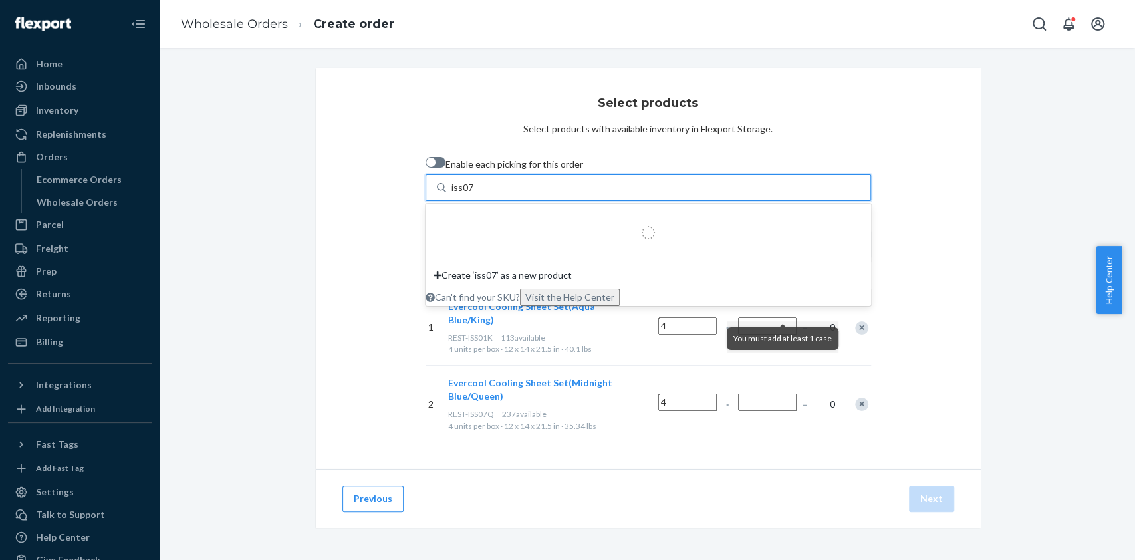
type input "iss07k"
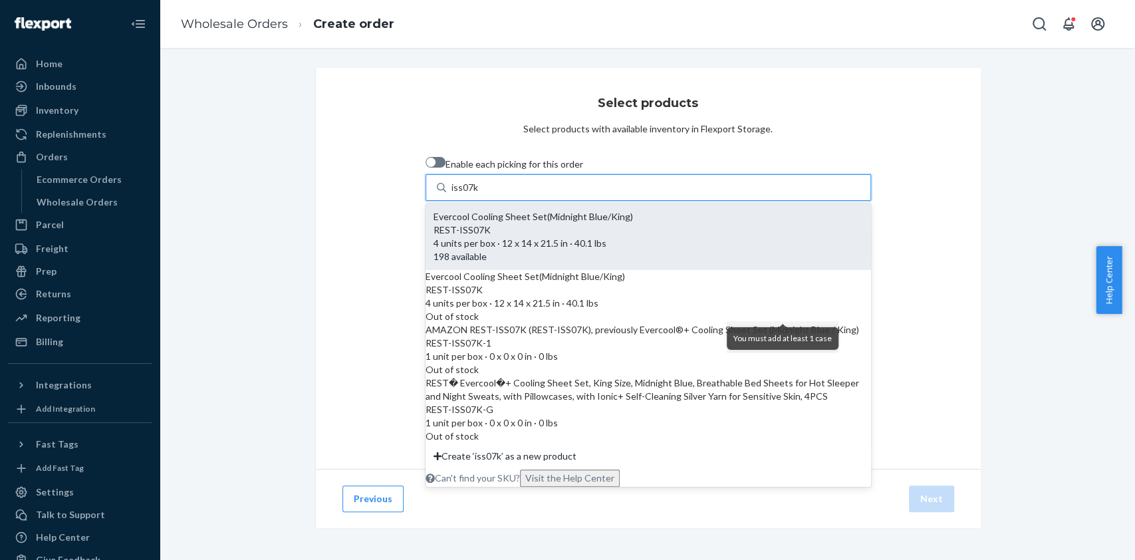
click at [488, 223] on div "Evercool Cooling Sheet Set(Midnight Blue/King)" at bounding box center [649, 216] width 430 height 13
click at [479, 194] on input "iss07k" at bounding box center [465, 187] width 27 height 13
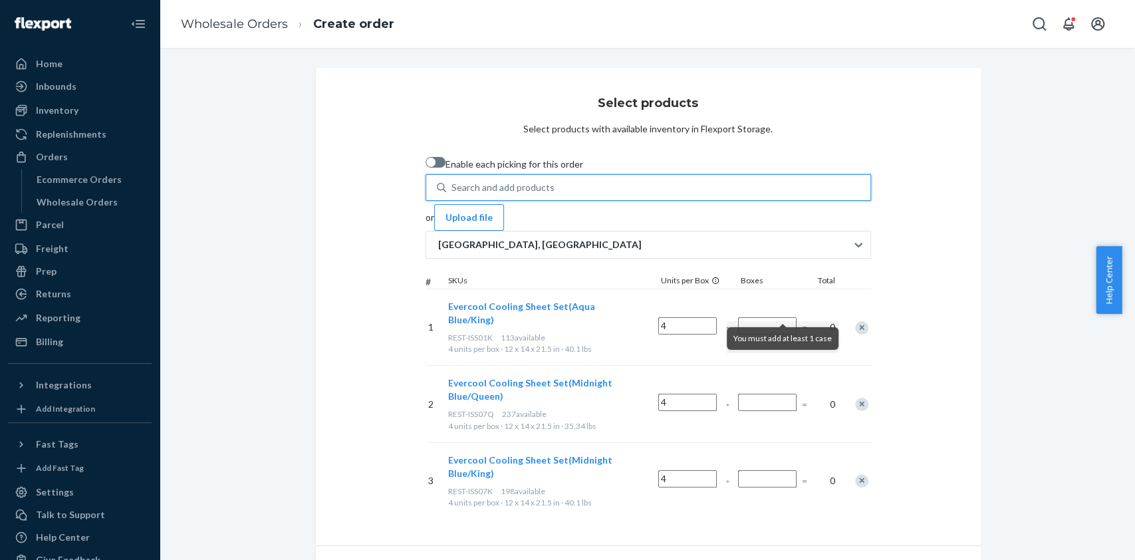
click at [777, 317] on input "Number of boxes" at bounding box center [767, 325] width 59 height 17
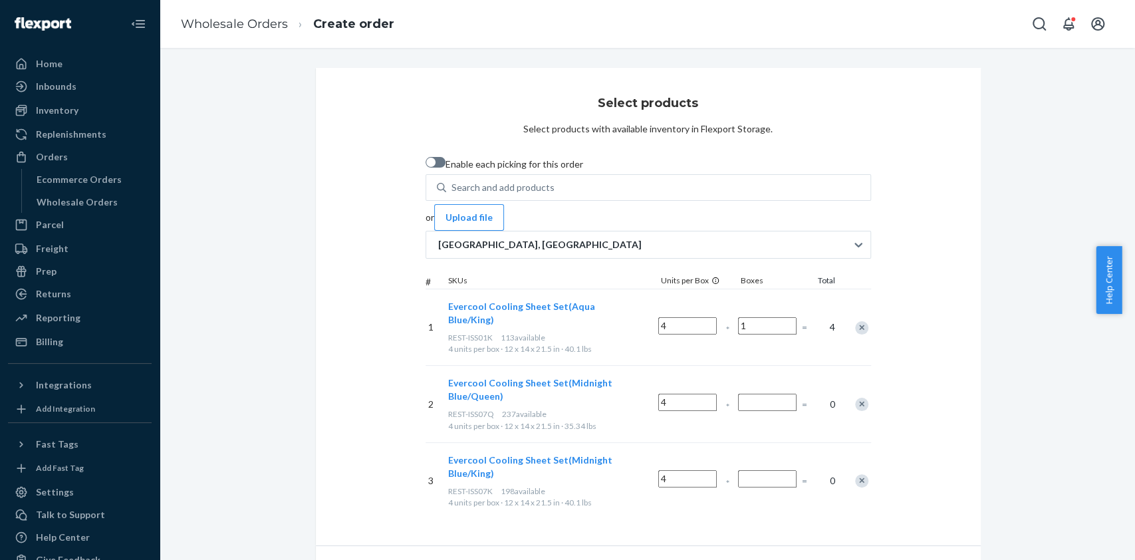
type input "1"
click at [787, 394] on input "Number of boxes" at bounding box center [767, 402] width 59 height 17
type input "1"
click at [787, 470] on input "Number of boxes" at bounding box center [767, 478] width 59 height 17
type input "2"
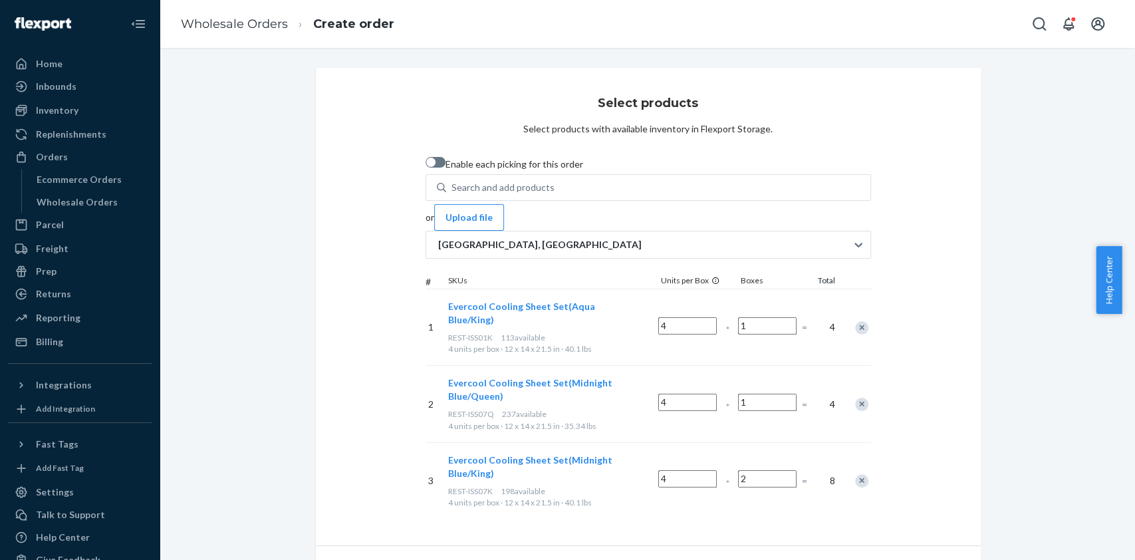
click at [814, 479] on div "Select products Select products with available inventory in Flexport Storage. E…" at bounding box center [648, 306] width 665 height 477
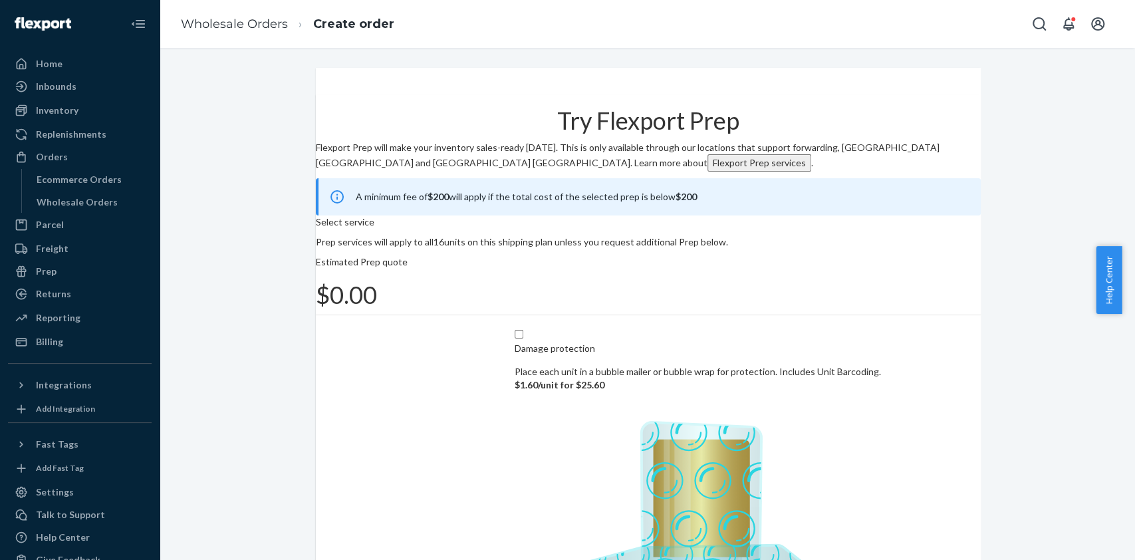
scroll to position [131, 0]
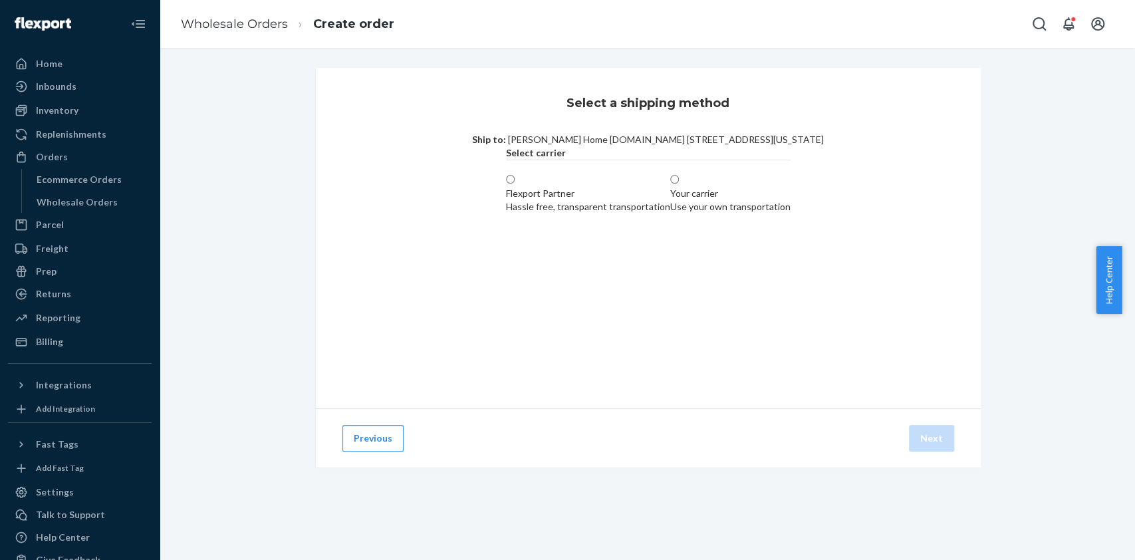
scroll to position [0, 0]
click at [548, 213] on label "Flexport Partner Hassle free, transparent transportation" at bounding box center [588, 194] width 164 height 40
click at [515, 184] on input "Flexport Partner Hassle free, transparent transportation" at bounding box center [510, 179] width 9 height 9
radio input "true"
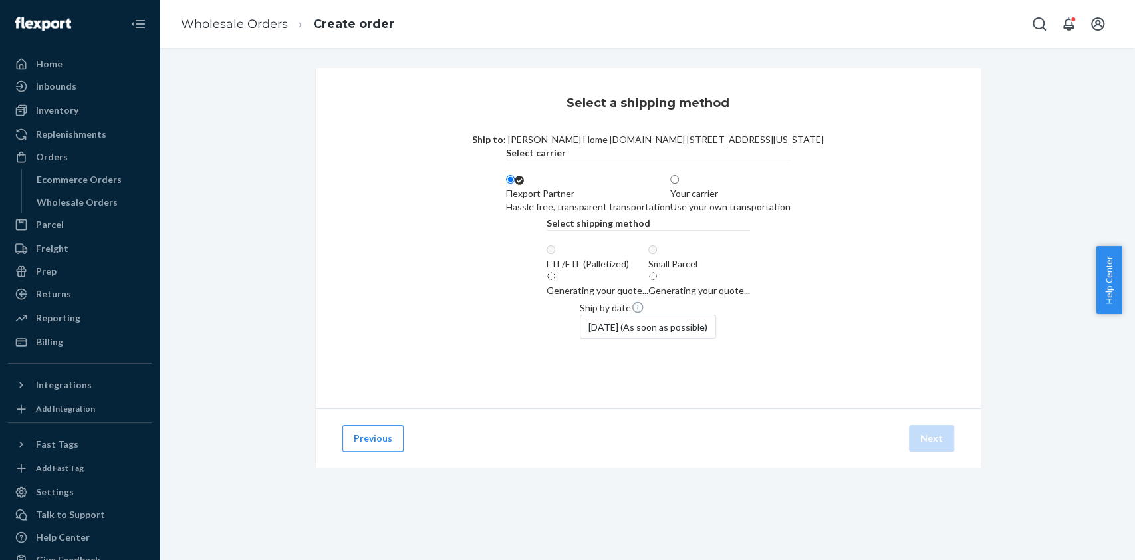
click at [743, 297] on div "Generating your quote..." at bounding box center [699, 284] width 102 height 27
click at [757, 284] on div "$95 for estimated 4 boxes" at bounding box center [703, 277] width 107 height 13
click at [658, 254] on input "Small Parcel $95 for estimated 4 boxes" at bounding box center [654, 249] width 9 height 9
radio input "true"
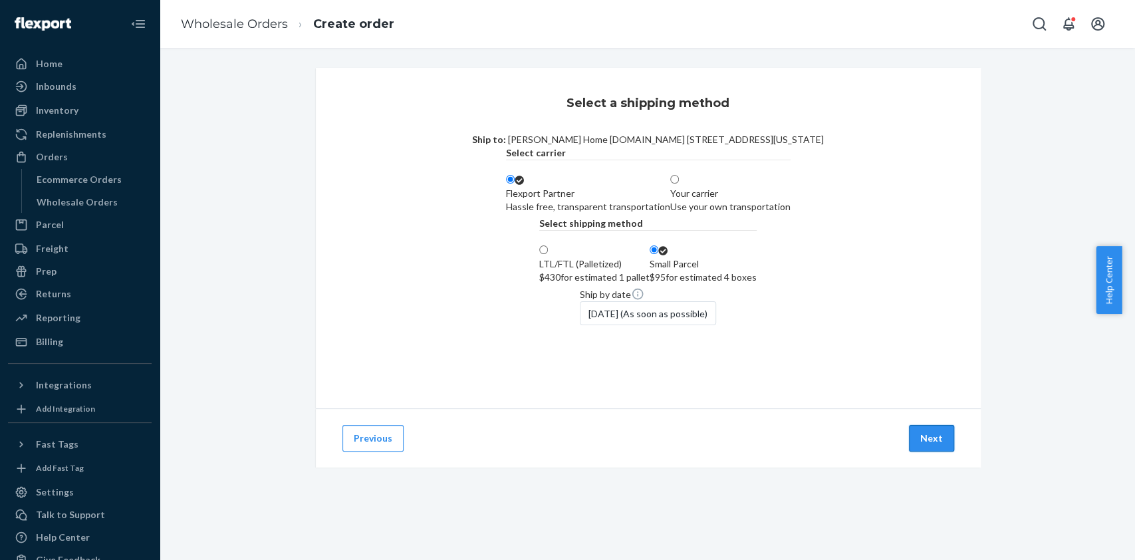
click at [939, 452] on button "Next" at bounding box center [931, 438] width 45 height 27
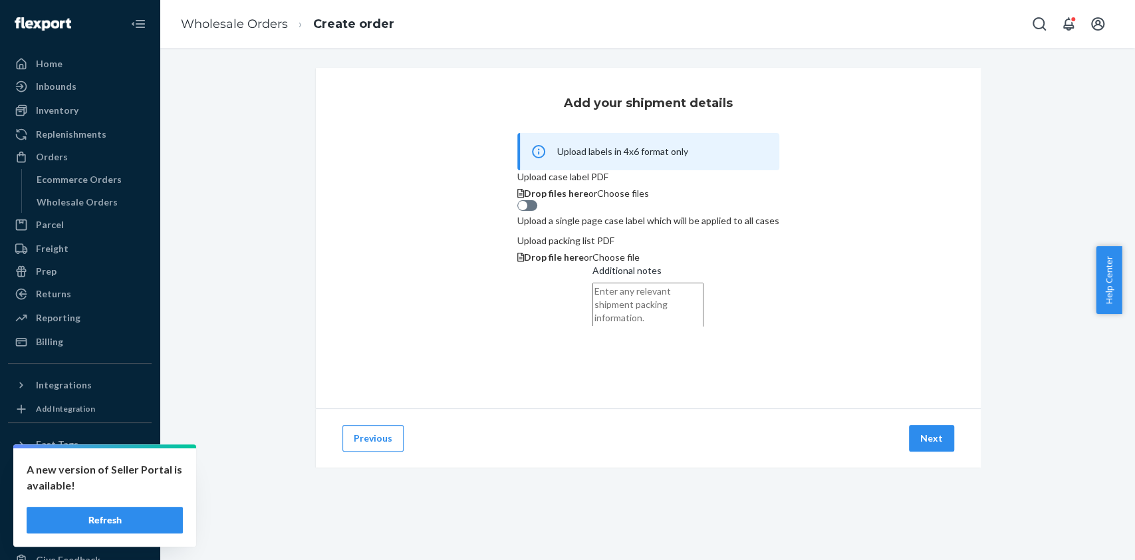
click at [642, 200] on div "Drop files here or Choose files" at bounding box center [648, 193] width 262 height 13
click at [521, 211] on div at bounding box center [527, 205] width 20 height 11
checkbox input "true"
click at [642, 199] on span "Choose files" at bounding box center [623, 193] width 52 height 11
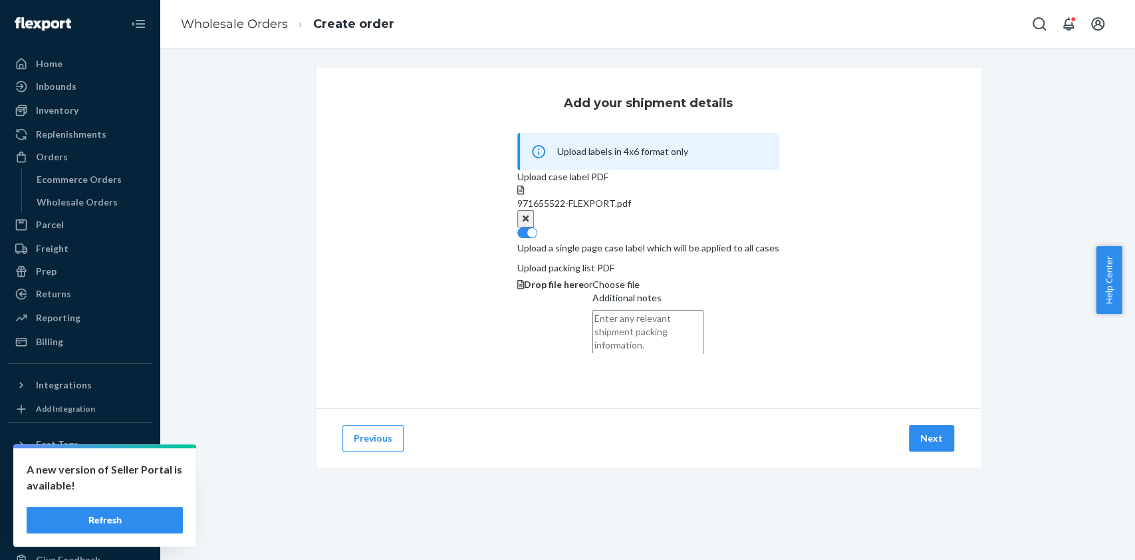
scroll to position [43, 0]
click at [919, 452] on button "Next" at bounding box center [931, 438] width 45 height 27
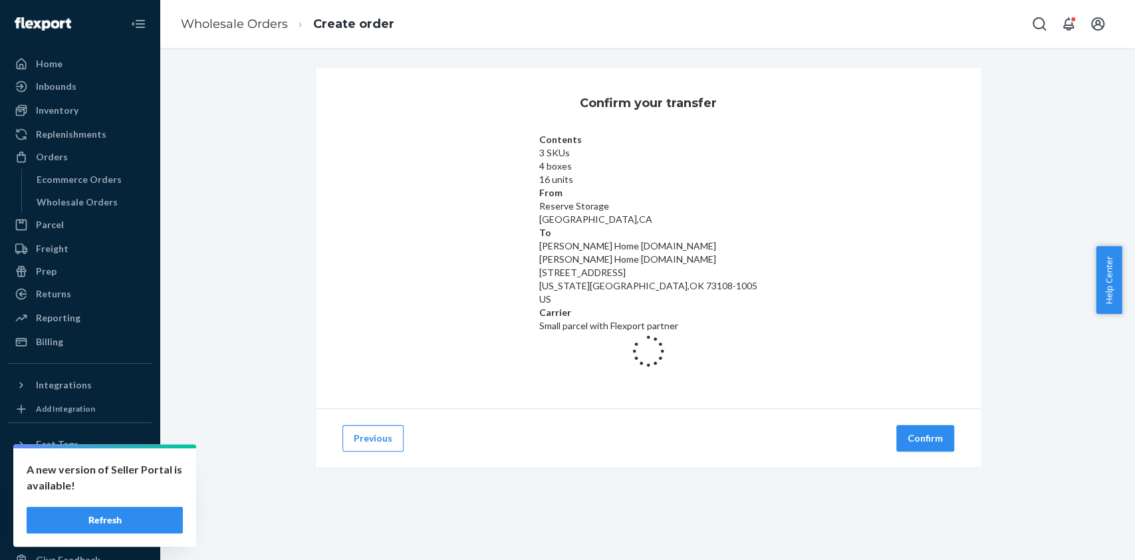
scroll to position [0, 0]
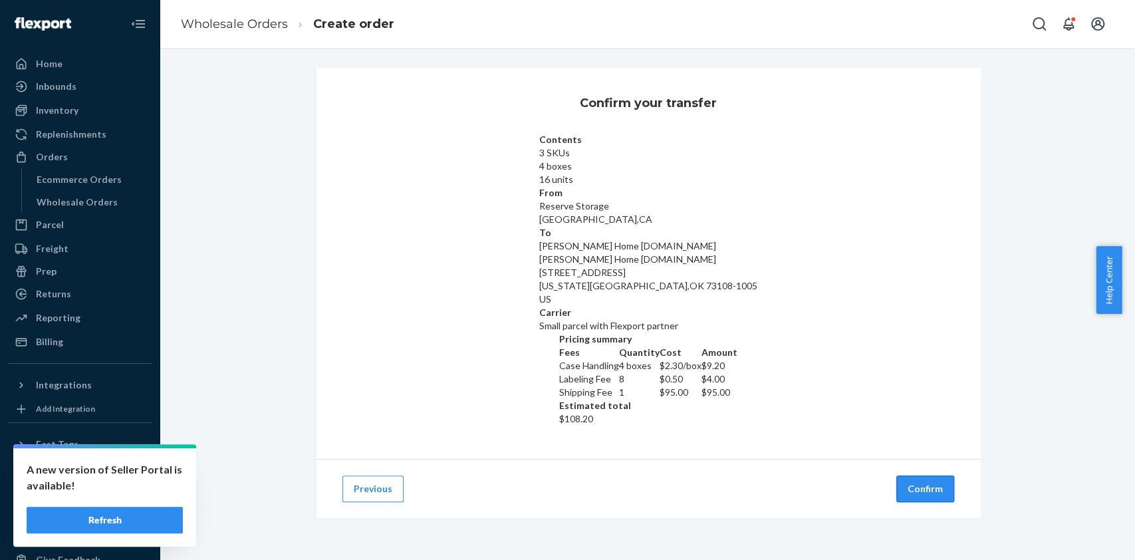
click at [910, 475] on button "Confirm" at bounding box center [925, 488] width 58 height 27
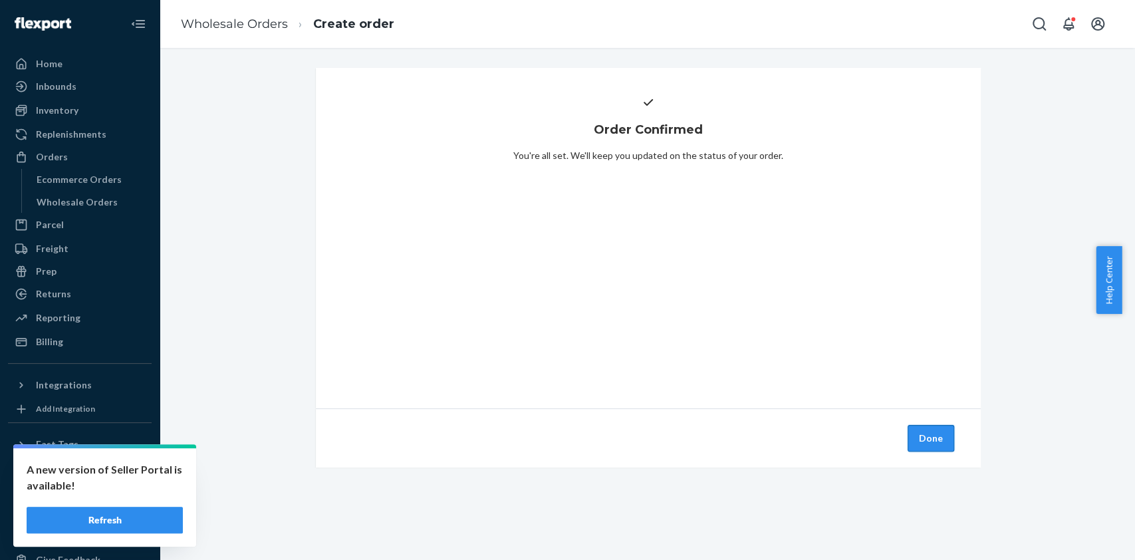
click at [920, 436] on button "Done" at bounding box center [931, 438] width 47 height 27
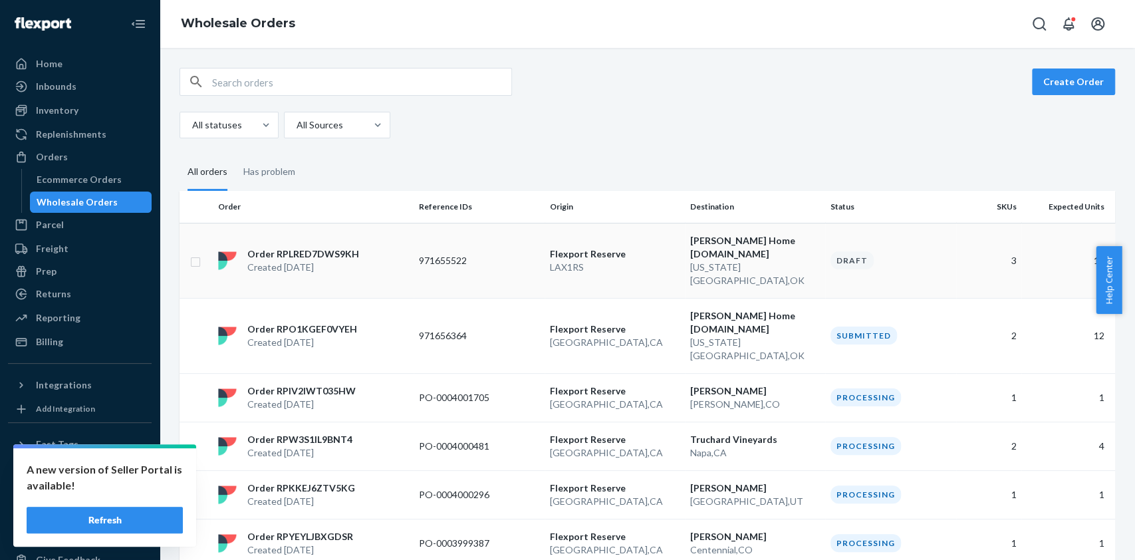
click at [473, 254] on td "971655522" at bounding box center [479, 260] width 131 height 75
click at [421, 254] on p "971655522" at bounding box center [472, 260] width 106 height 13
click at [132, 522] on button "Refresh" at bounding box center [105, 520] width 156 height 27
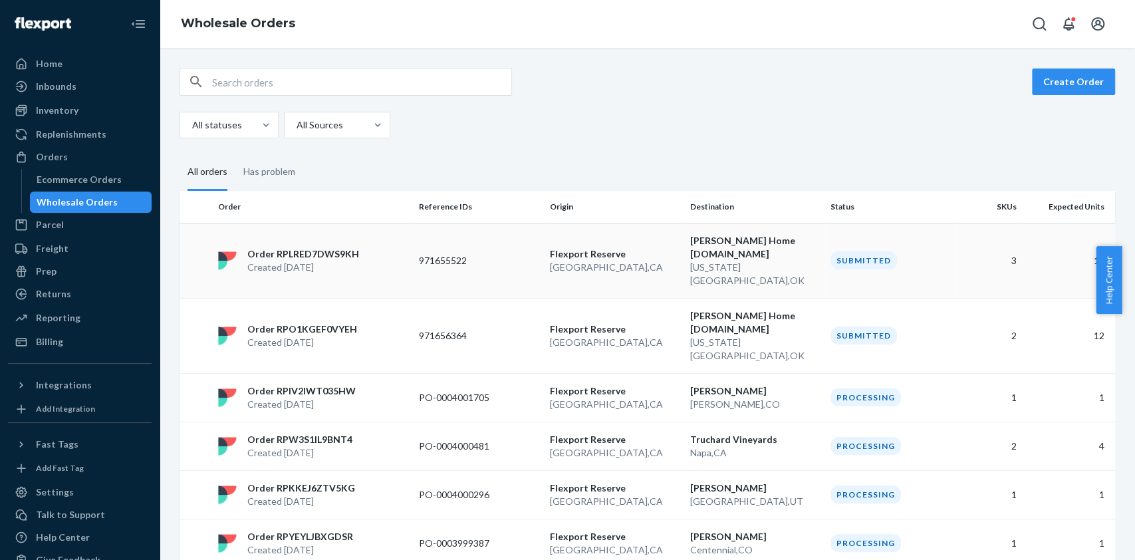
click at [489, 254] on td "971655522" at bounding box center [479, 260] width 131 height 75
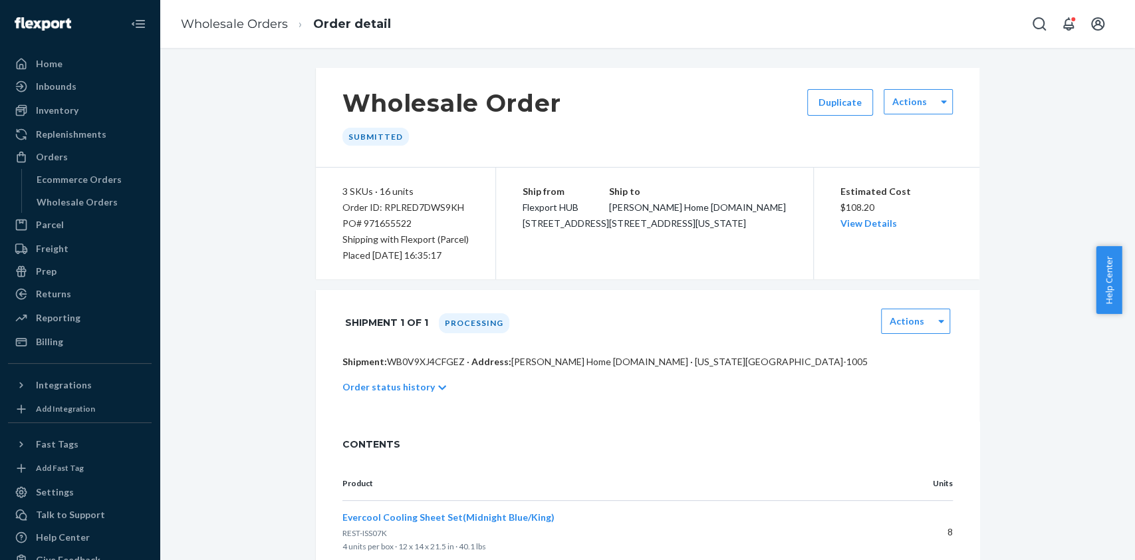
click at [416, 208] on div "Order ID: RPLRED7DWS9KH" at bounding box center [405, 207] width 126 height 16
copy div "RPLRED7DWS9KH"
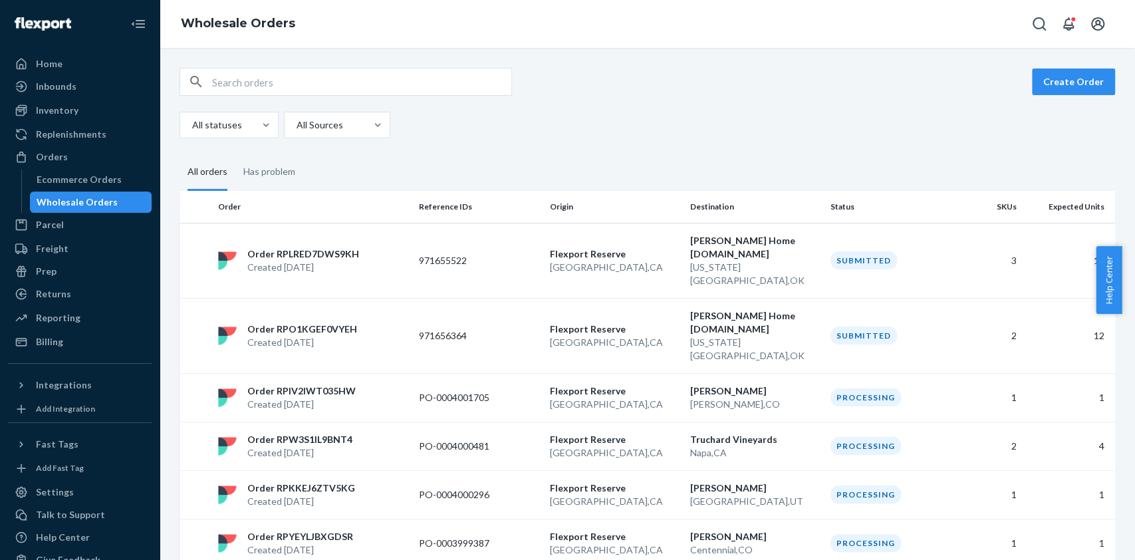
click at [37, 13] on link at bounding box center [43, 22] width 70 height 27
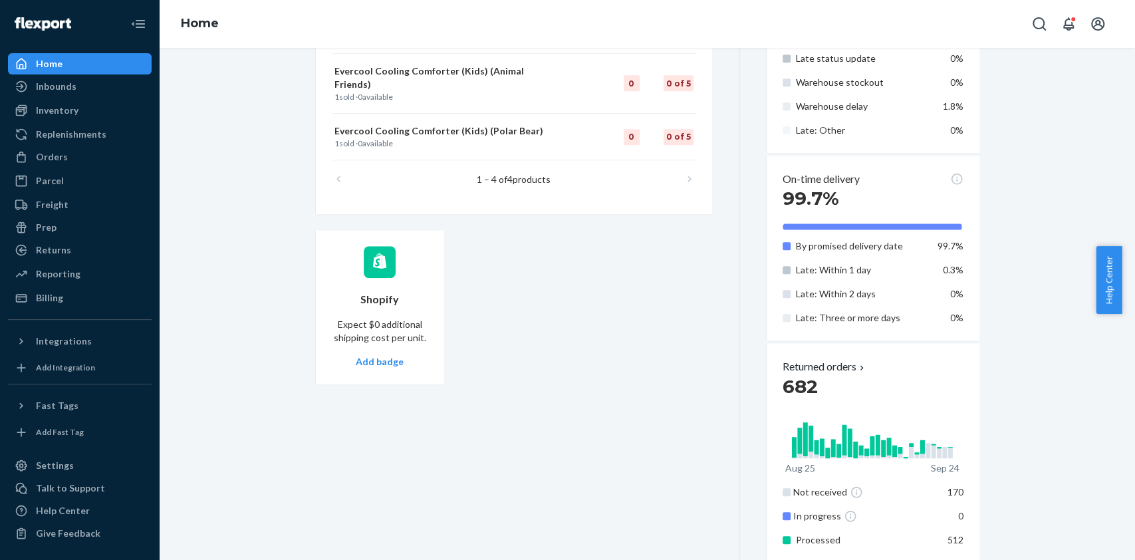
scroll to position [874, 0]
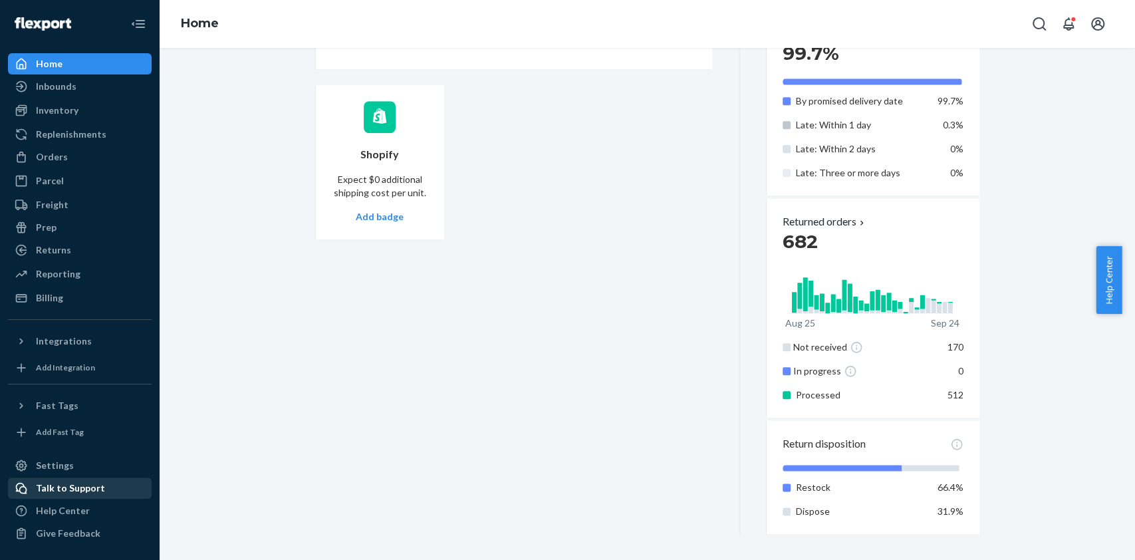
click at [74, 487] on div "Talk to Support" at bounding box center [70, 487] width 69 height 13
